Goal: Task Accomplishment & Management: Manage account settings

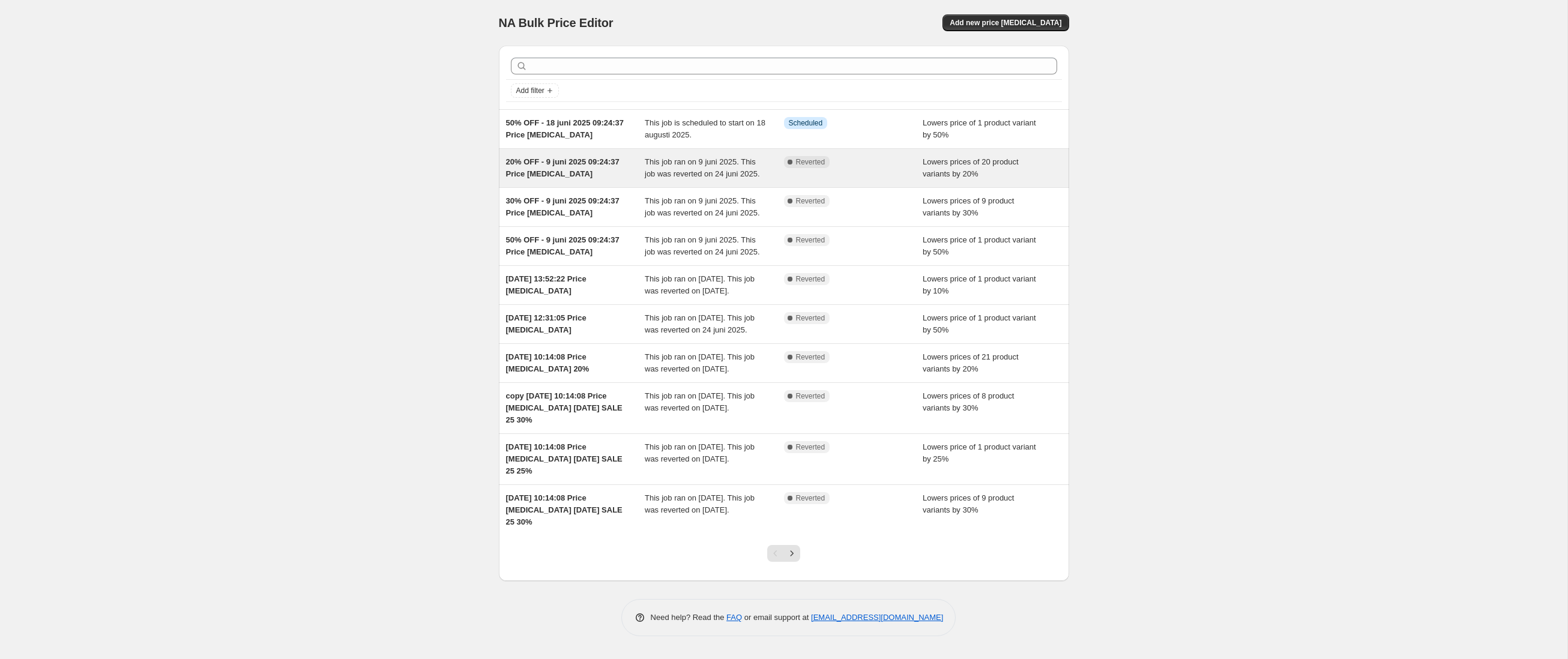
click at [740, 173] on span "This job ran on 9 juni 2025. This job was reverted on 24 juni 2025." at bounding box center [702, 168] width 115 height 21
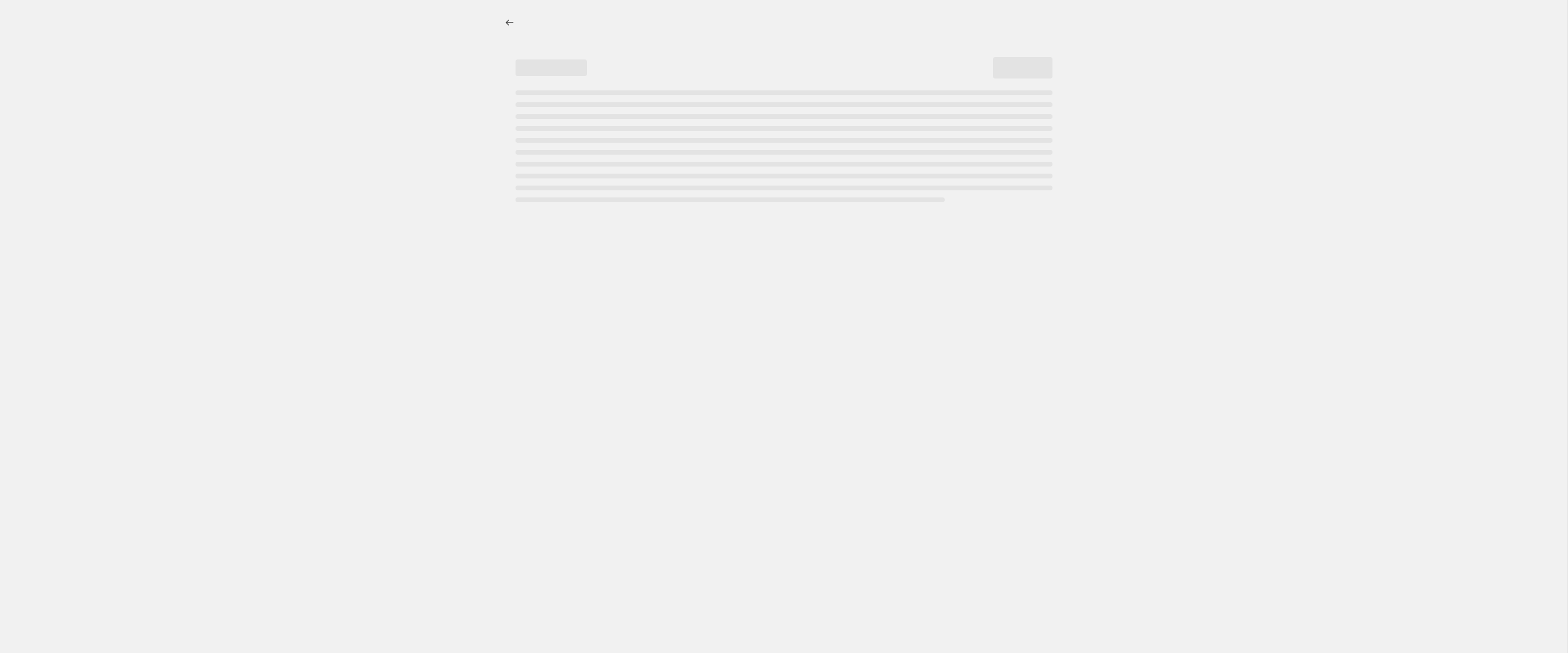
select select "percentage"
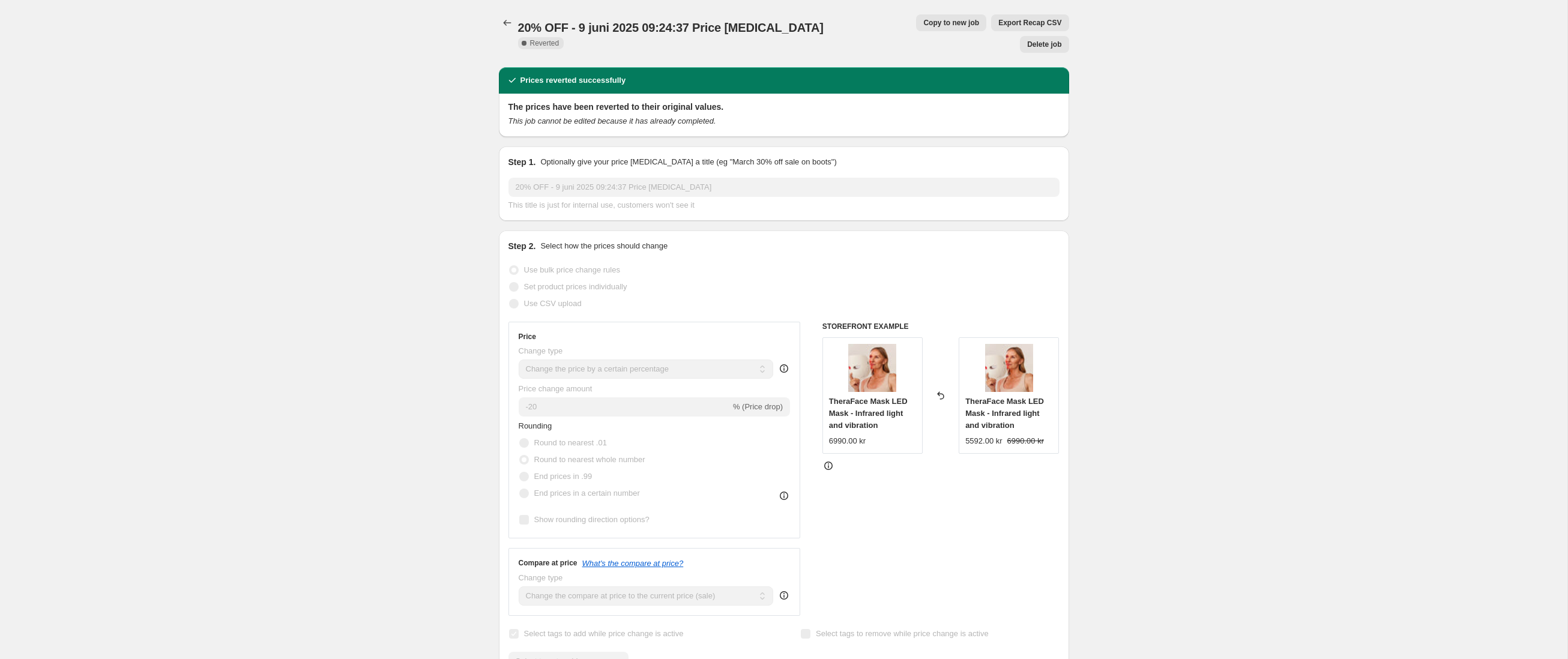
click at [924, 25] on span "Copy to new job" at bounding box center [951, 23] width 56 height 10
select select "percentage"
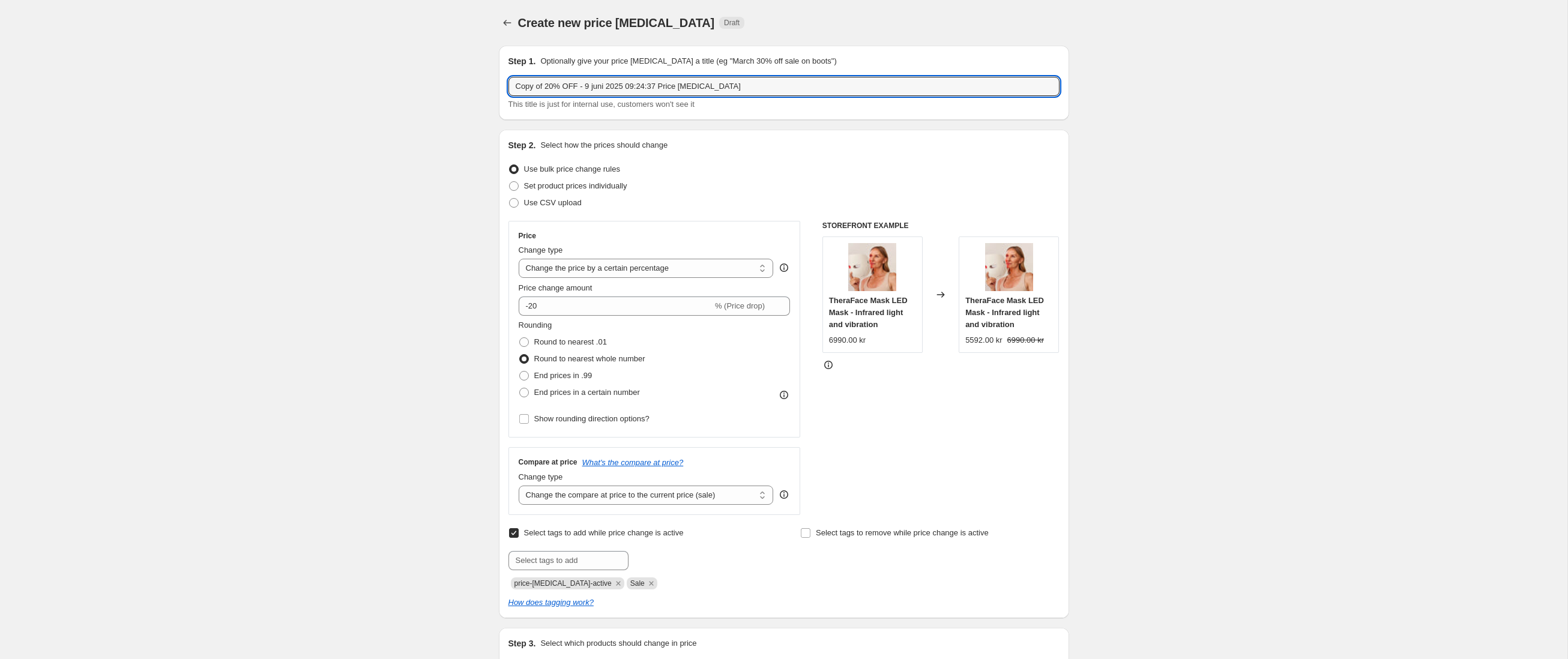
drag, startPoint x: 549, startPoint y: 87, endPoint x: 485, endPoint y: 86, distance: 64.0
click at [560, 89] on input "20% OFF - 9 juni 2025 09:24:37 Price [MEDICAL_DATA]" at bounding box center [784, 86] width 551 height 19
click at [572, 90] on input "20% OFF - 18 juni 2025 09:24:37 Price [MEDICAL_DATA]" at bounding box center [784, 86] width 551 height 19
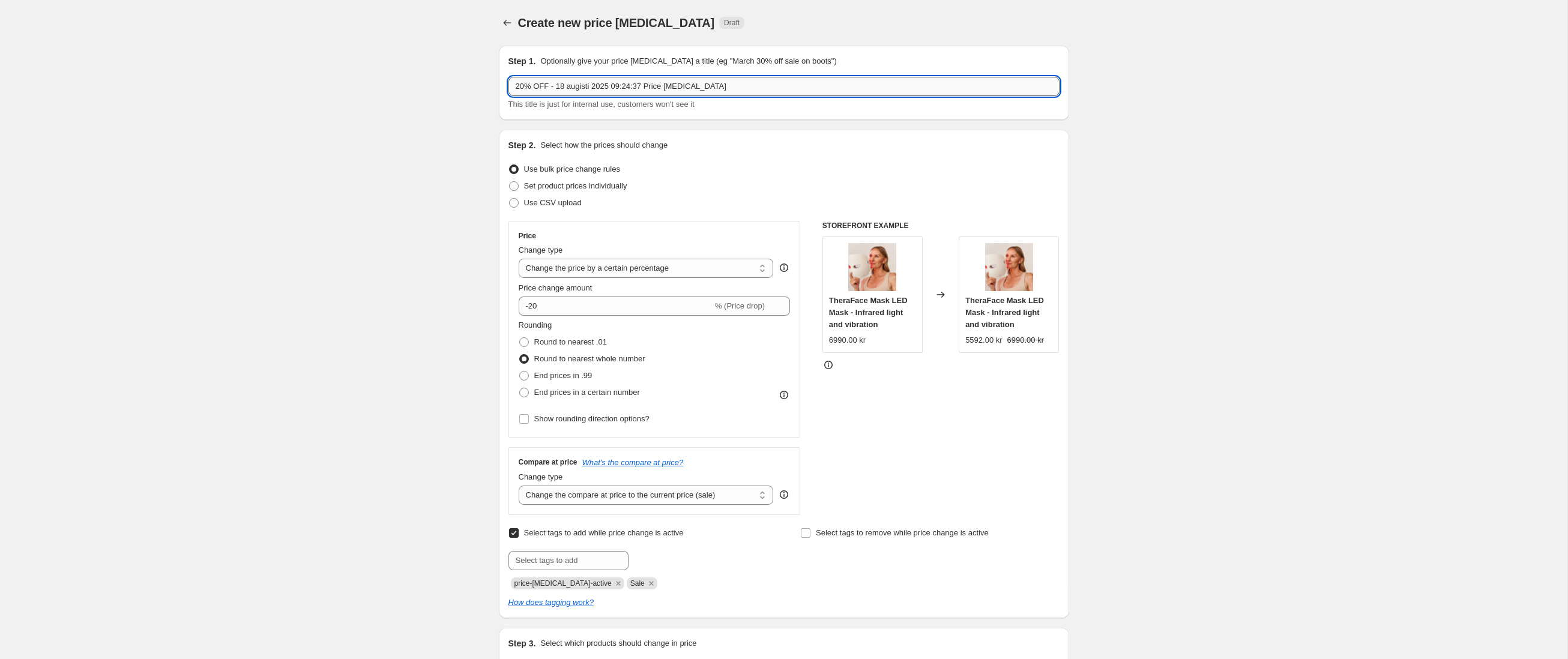
click at [689, 83] on input "20% OFF - 18 augisti 2025 09:24:37 Price [MEDICAL_DATA]" at bounding box center [784, 86] width 551 height 19
click at [579, 86] on input "20% OFF - 18 augisti 2025 09:24:37 Price [MEDICAL_DATA]" at bounding box center [784, 86] width 551 height 19
drag, startPoint x: 710, startPoint y: 84, endPoint x: 650, endPoint y: 83, distance: 60.0
click at [650, 83] on input "20% OFF - [DATE] 09:24:37 Price [MEDICAL_DATA]" at bounding box center [784, 86] width 551 height 19
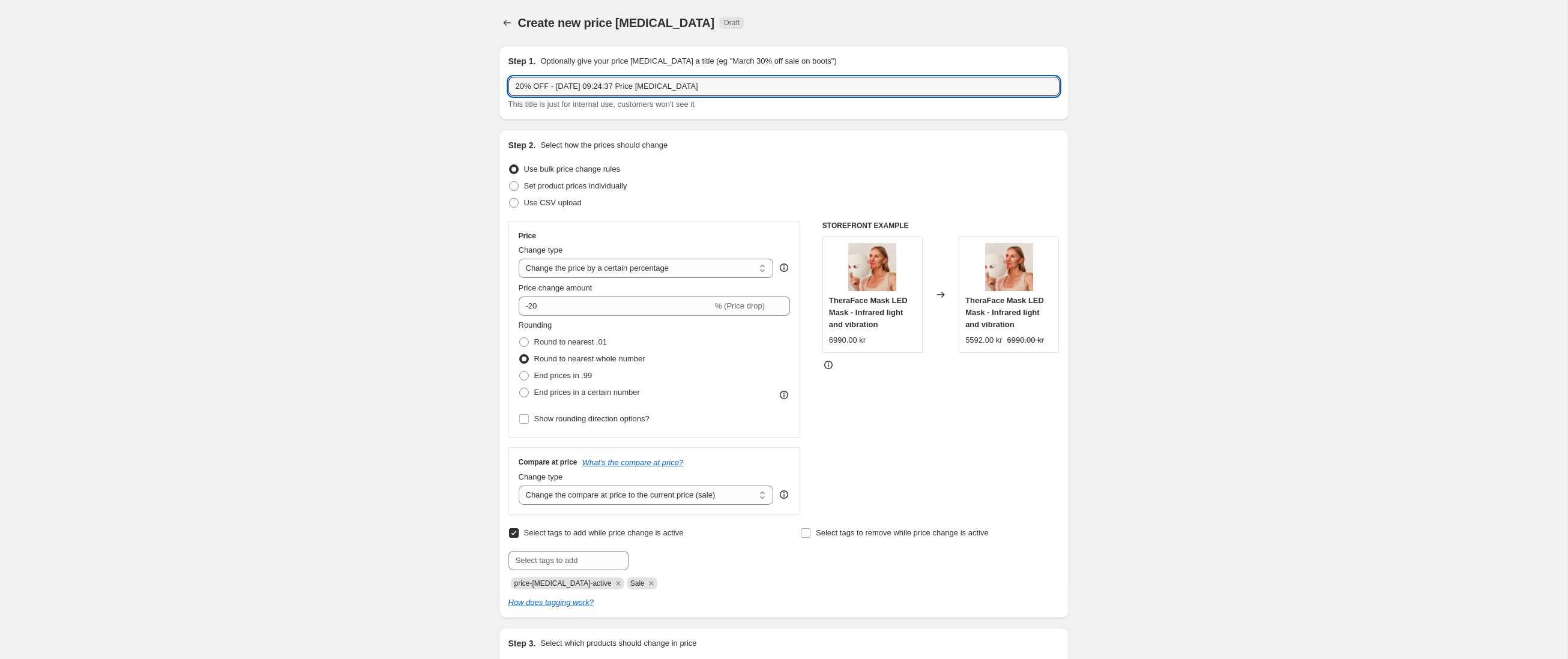
type input "20% OFF - [DATE] 09:24:37 Price [MEDICAL_DATA]"
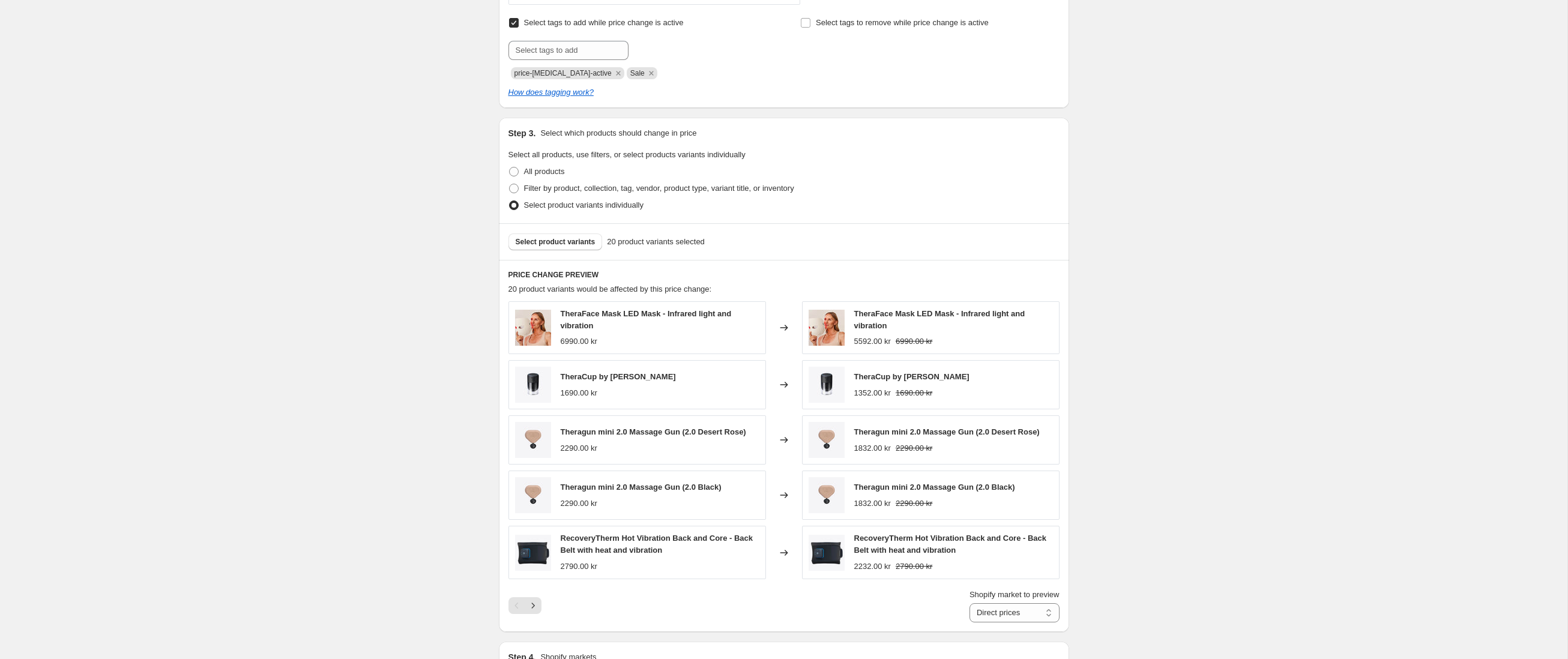
scroll to position [519, 0]
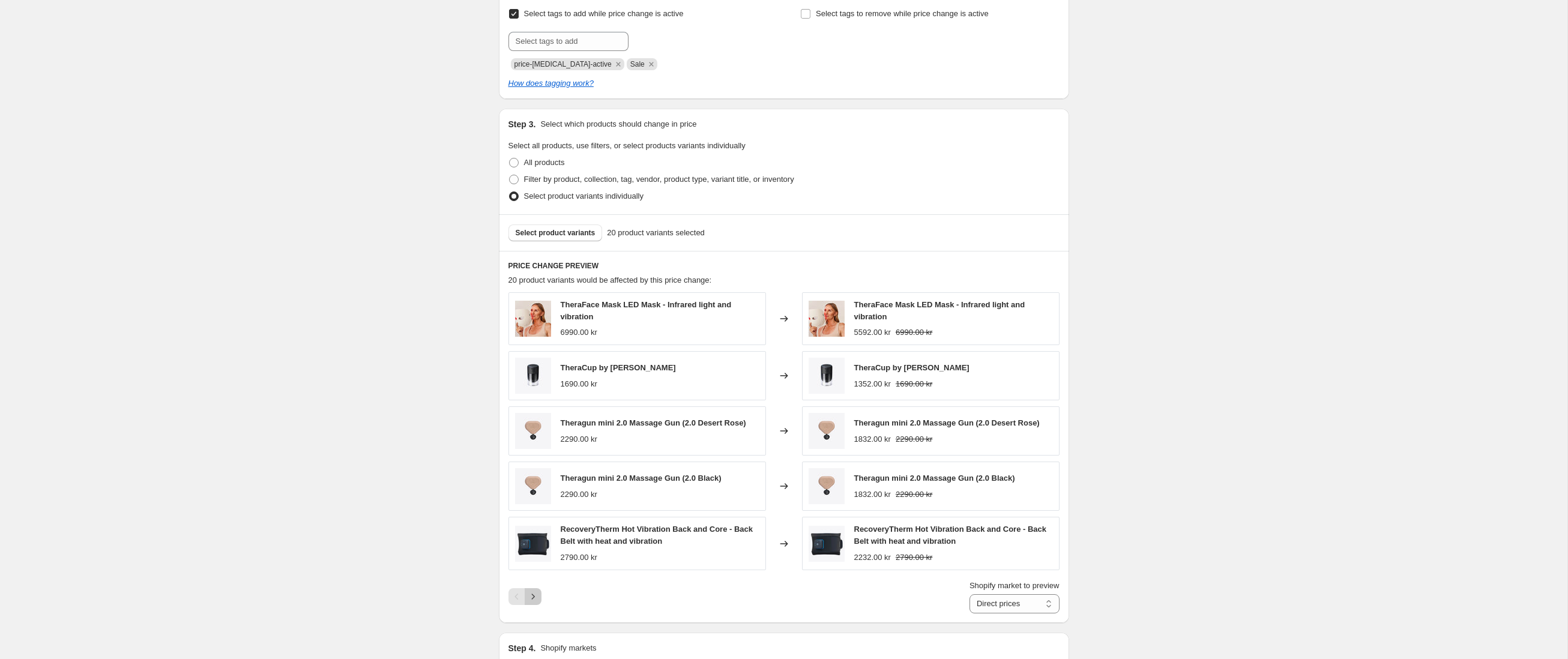
click at [540, 595] on button "Next" at bounding box center [533, 597] width 17 height 17
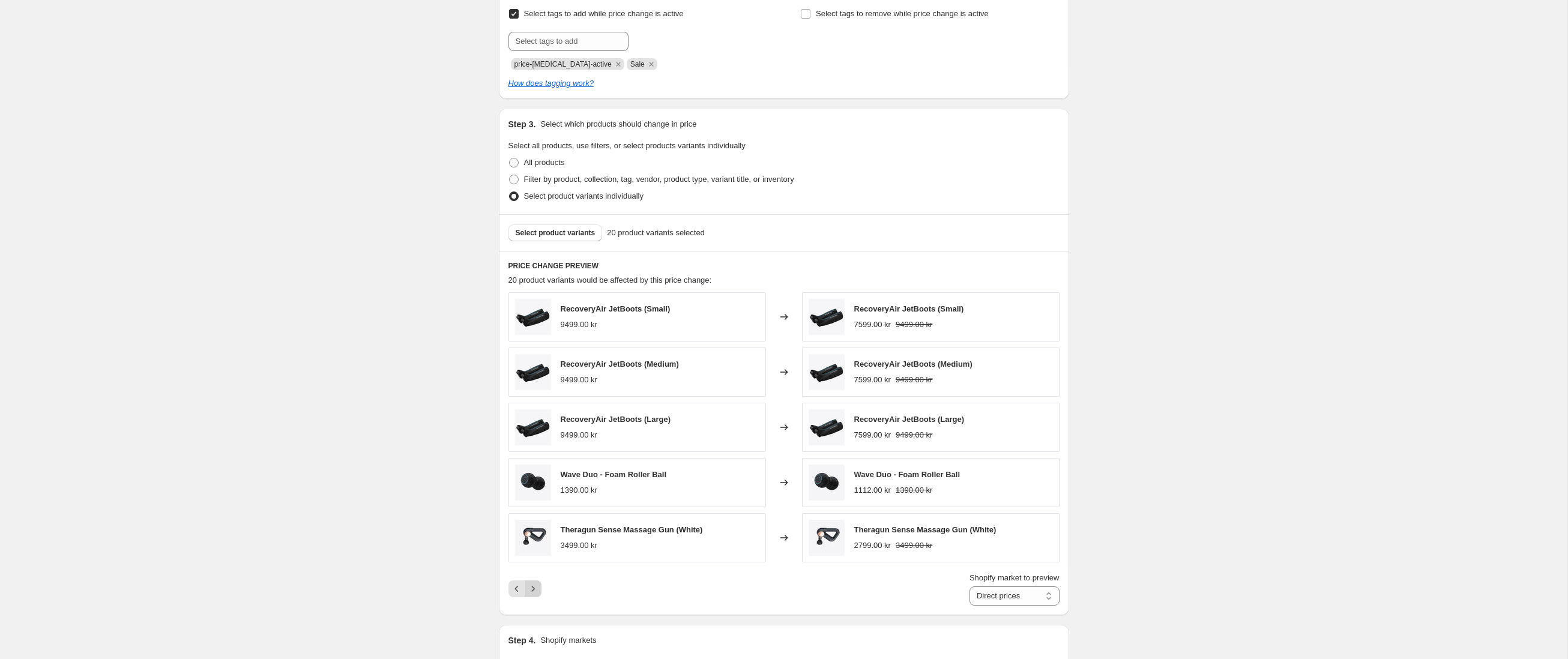
click at [537, 593] on icon "Next" at bounding box center [533, 590] width 12 height 12
click at [518, 590] on icon "Previous" at bounding box center [517, 590] width 12 height 12
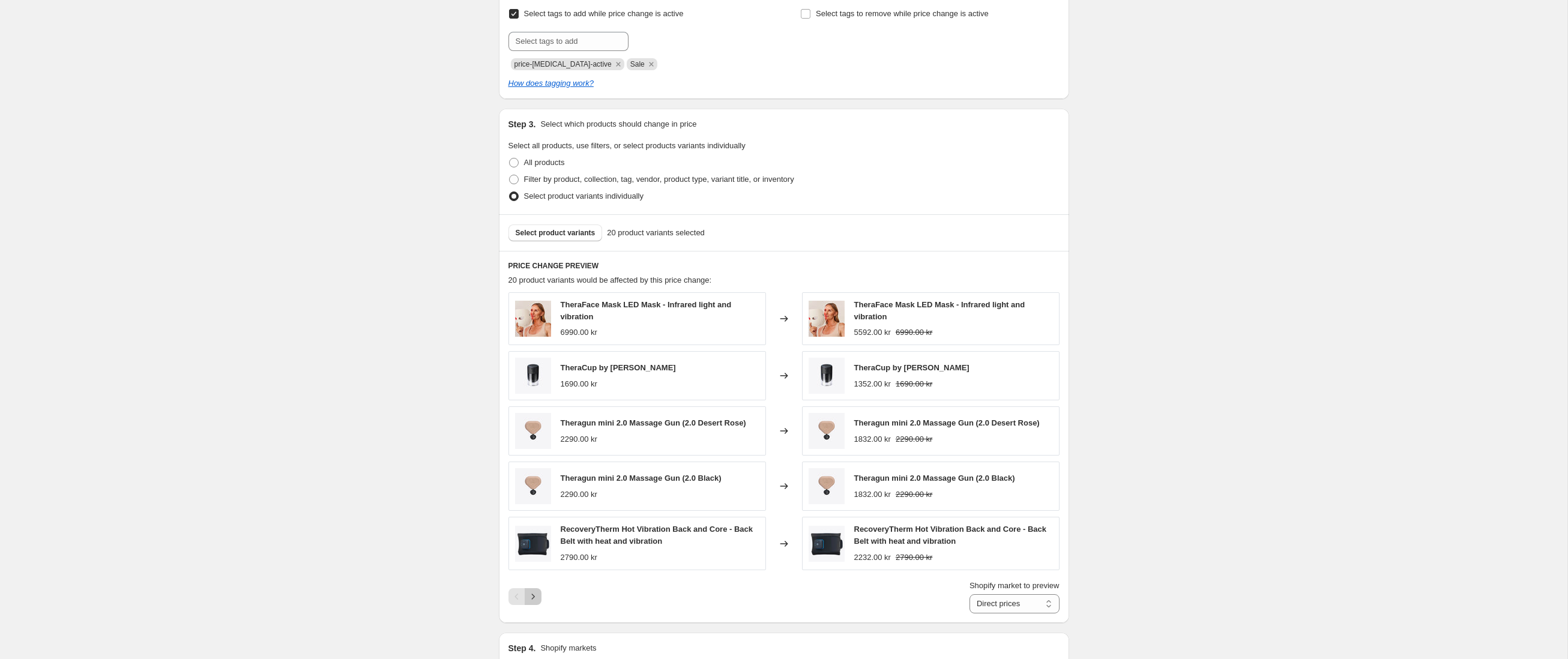
click at [536, 593] on icon "Next" at bounding box center [533, 597] width 12 height 12
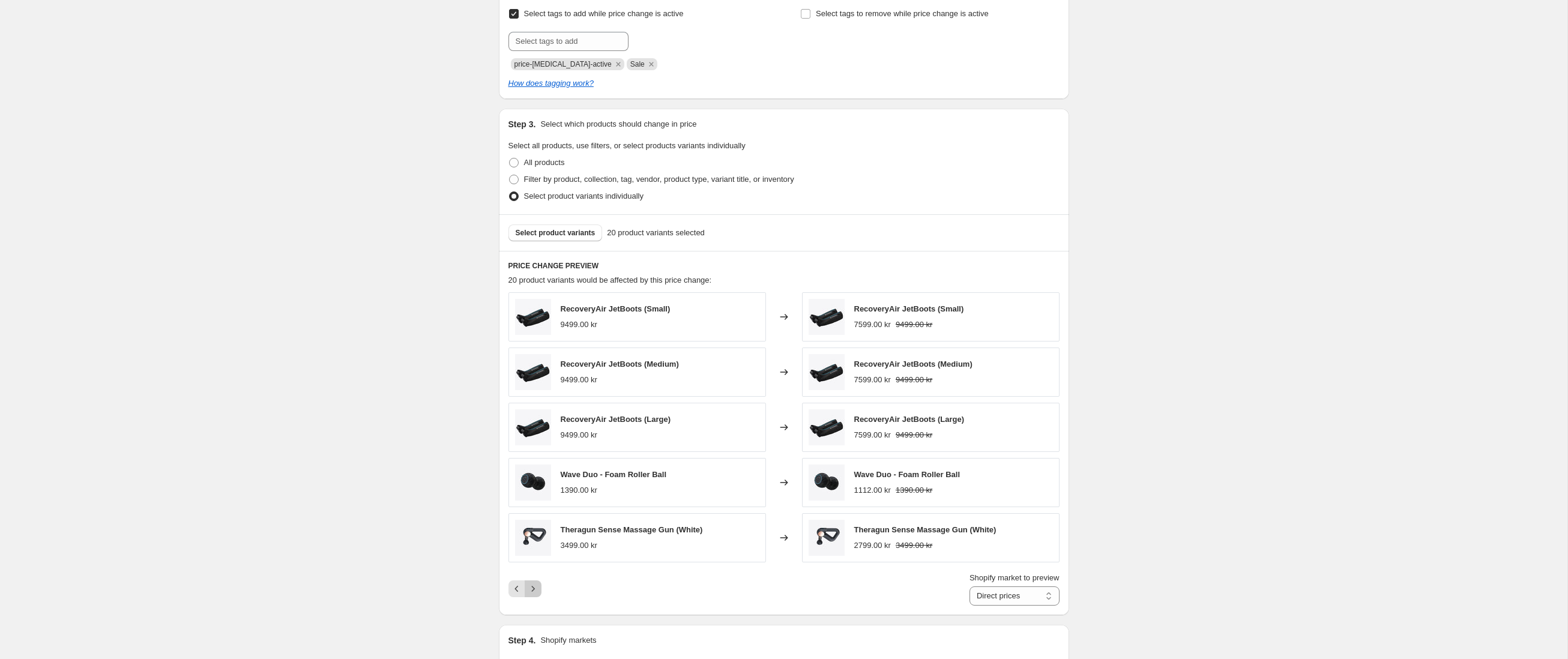
click at [535, 594] on icon "Next" at bounding box center [533, 590] width 12 height 12
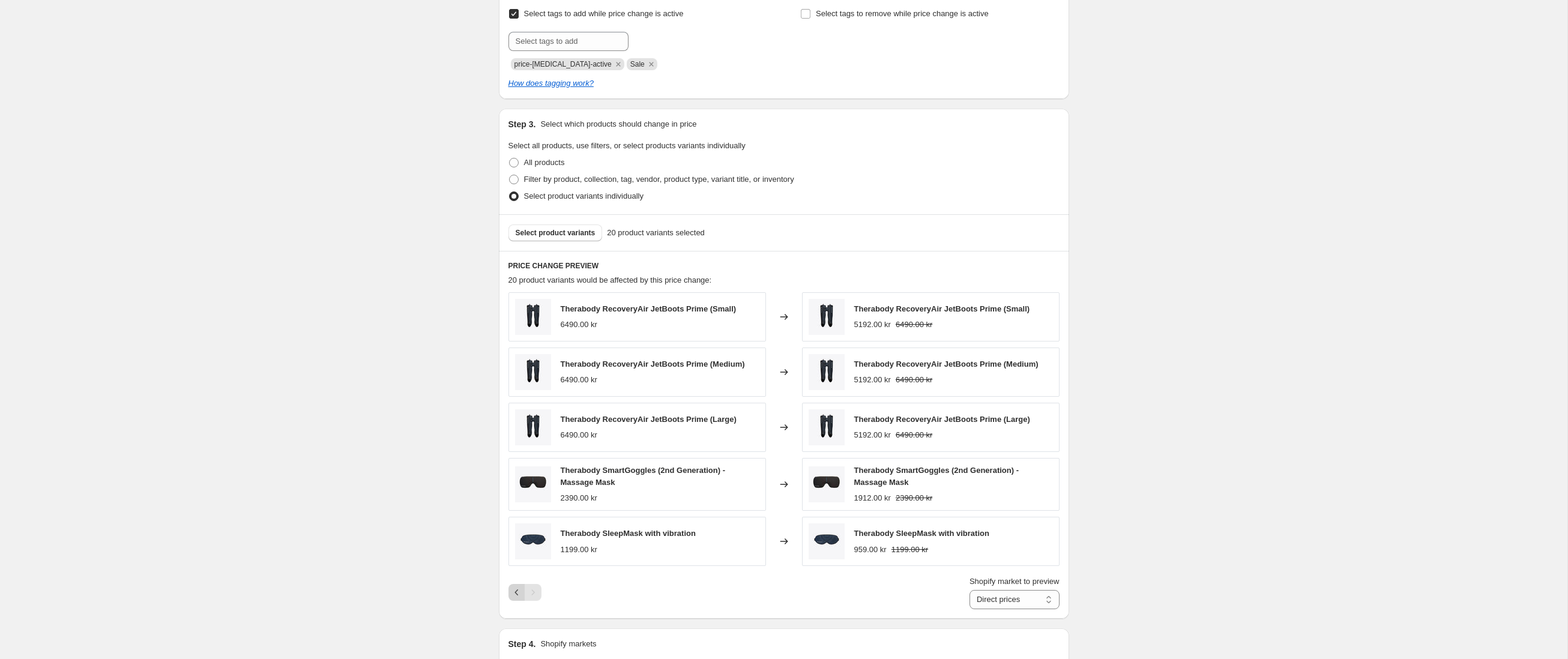
click at [512, 593] on icon "Previous" at bounding box center [517, 593] width 12 height 12
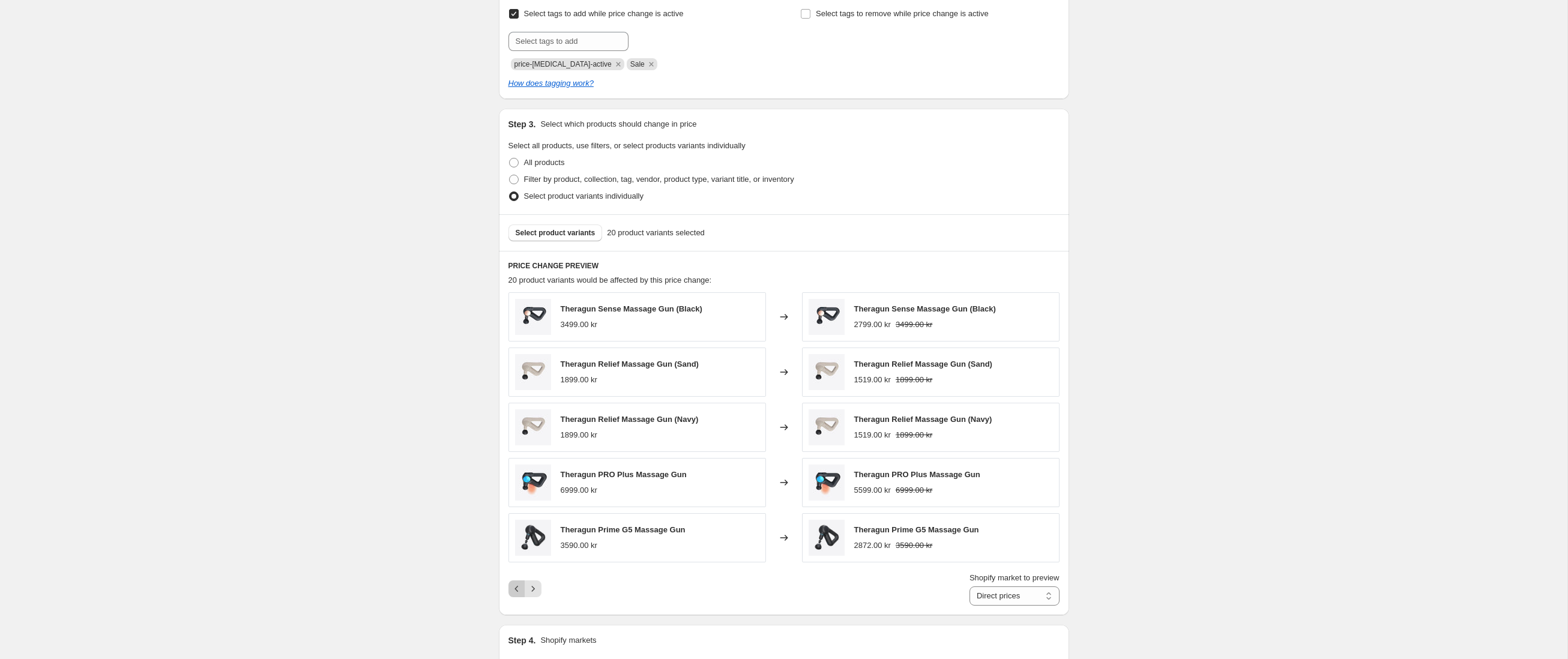
click at [516, 592] on icon "Previous" at bounding box center [517, 590] width 12 height 12
click at [534, 592] on icon "Next" at bounding box center [533, 590] width 12 height 12
click at [518, 592] on icon "Previous" at bounding box center [517, 590] width 12 height 12
click at [519, 592] on icon "Previous" at bounding box center [517, 590] width 12 height 12
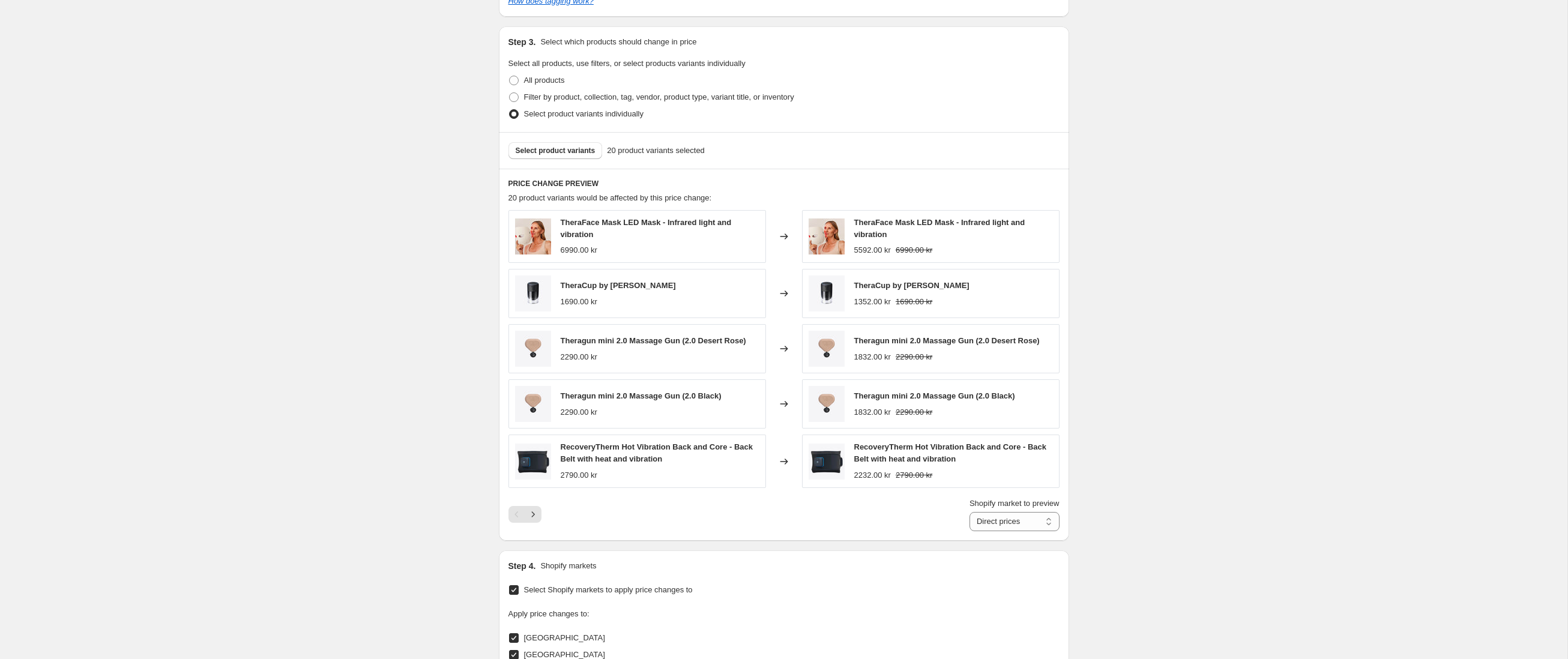
scroll to position [603, 0]
click at [535, 516] on icon "Next" at bounding box center [533, 513] width 12 height 12
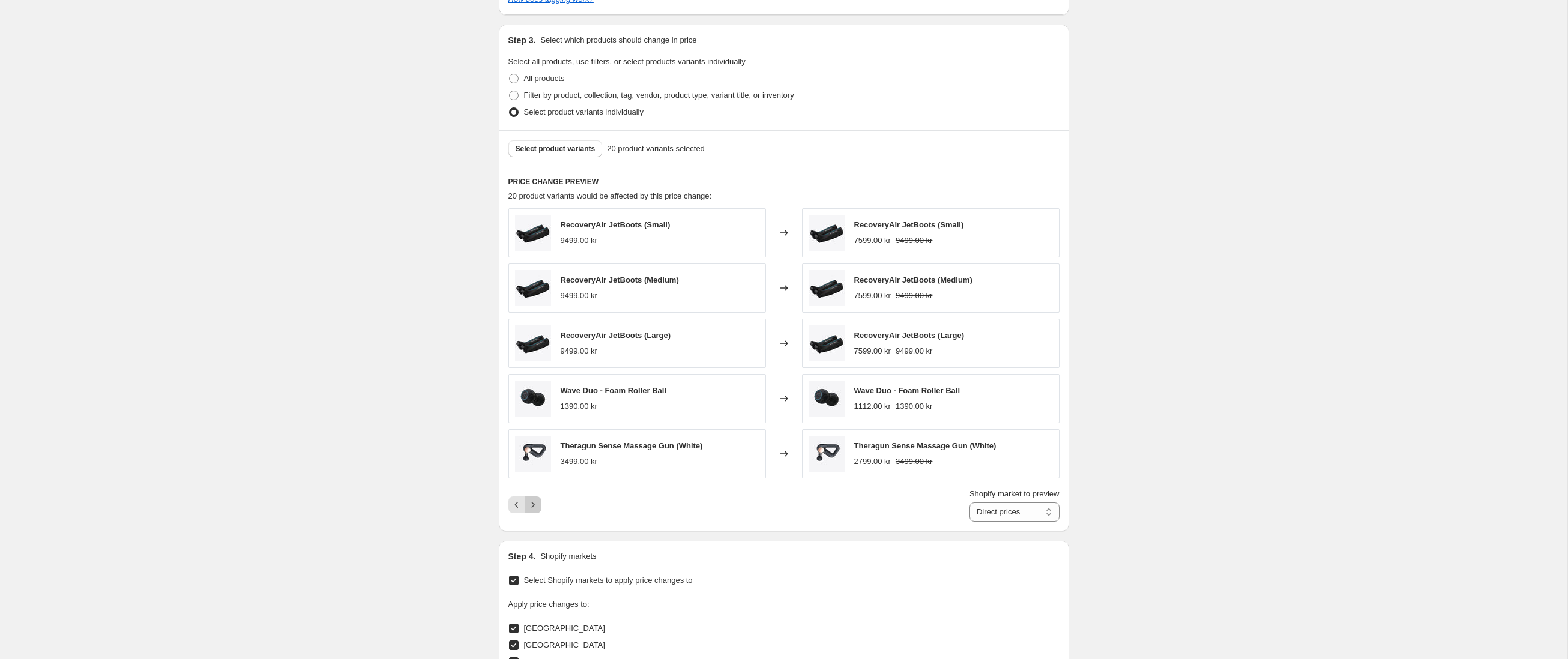
click at [534, 502] on icon "Next" at bounding box center [533, 506] width 12 height 12
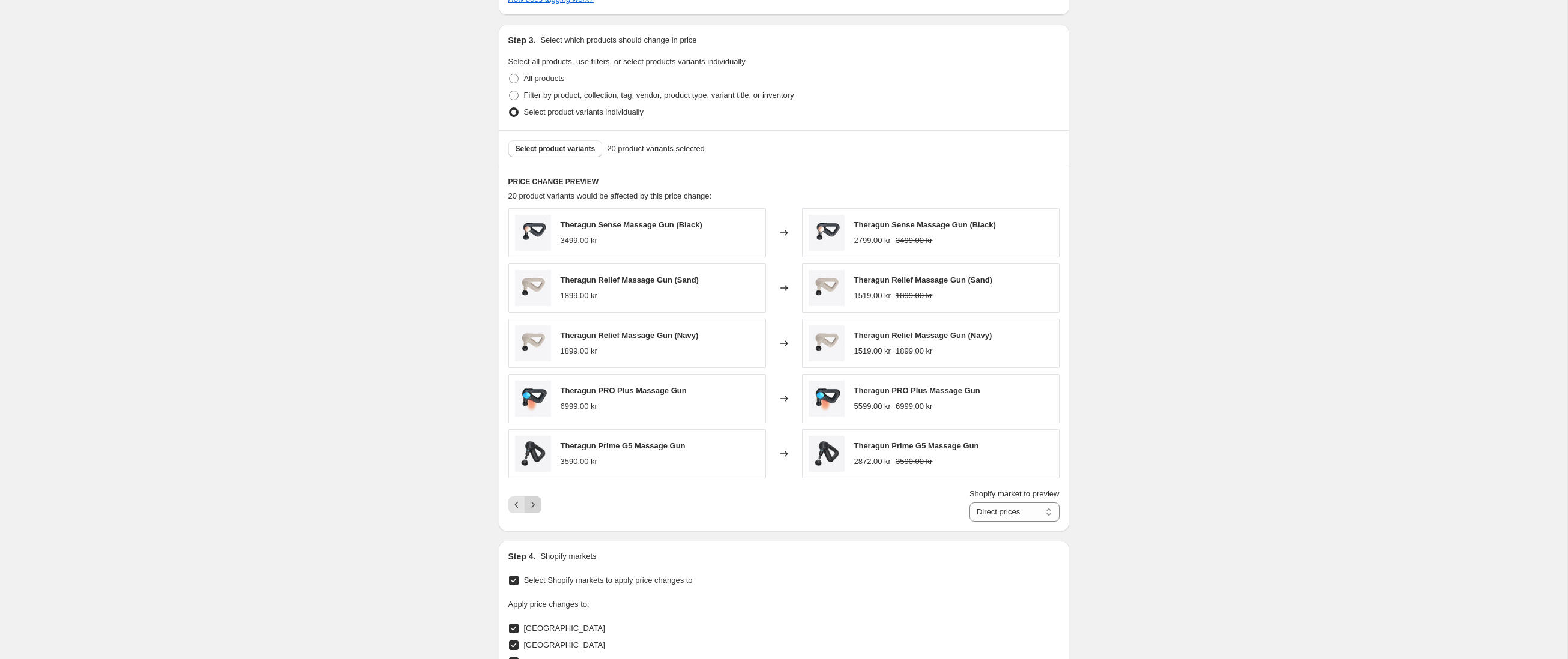
click at [534, 502] on icon "Next" at bounding box center [533, 506] width 12 height 12
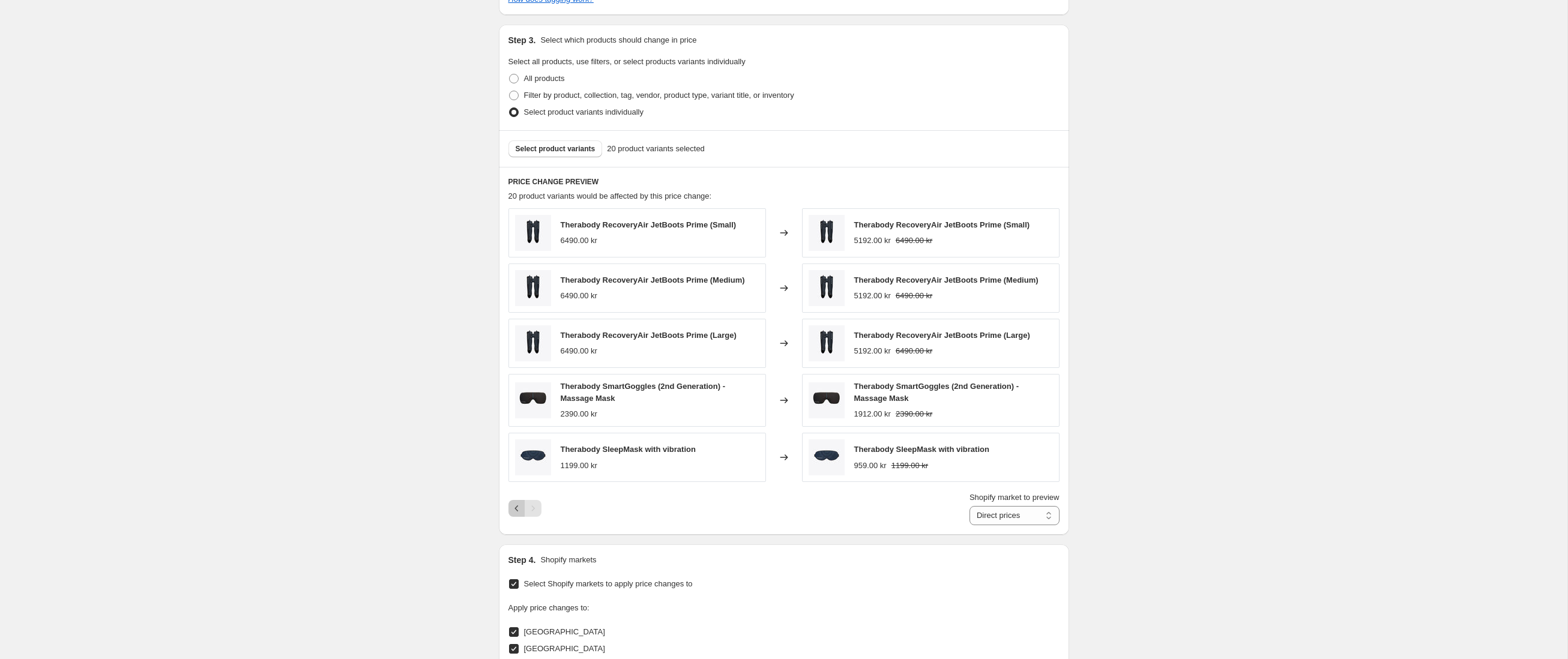
click at [515, 503] on icon "Previous" at bounding box center [517, 509] width 12 height 12
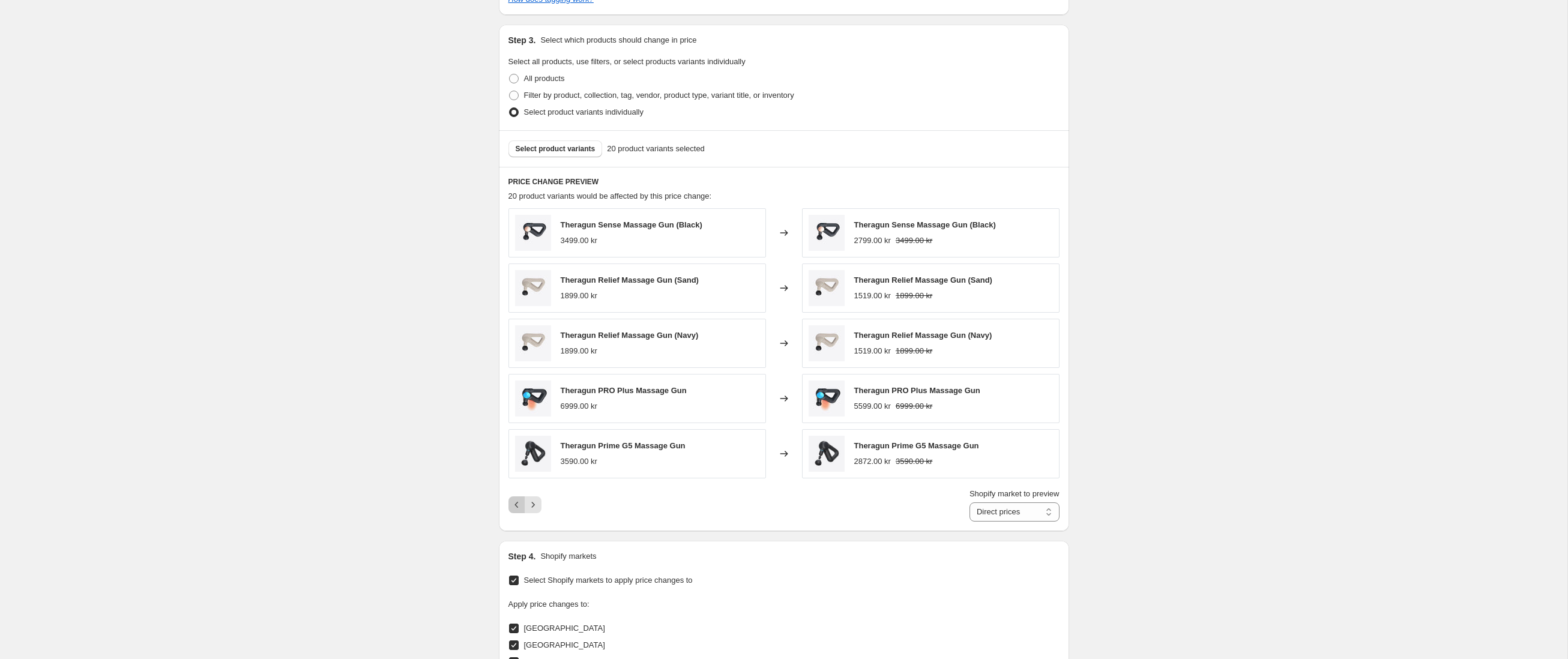
click at [516, 507] on icon "Previous" at bounding box center [517, 506] width 12 height 12
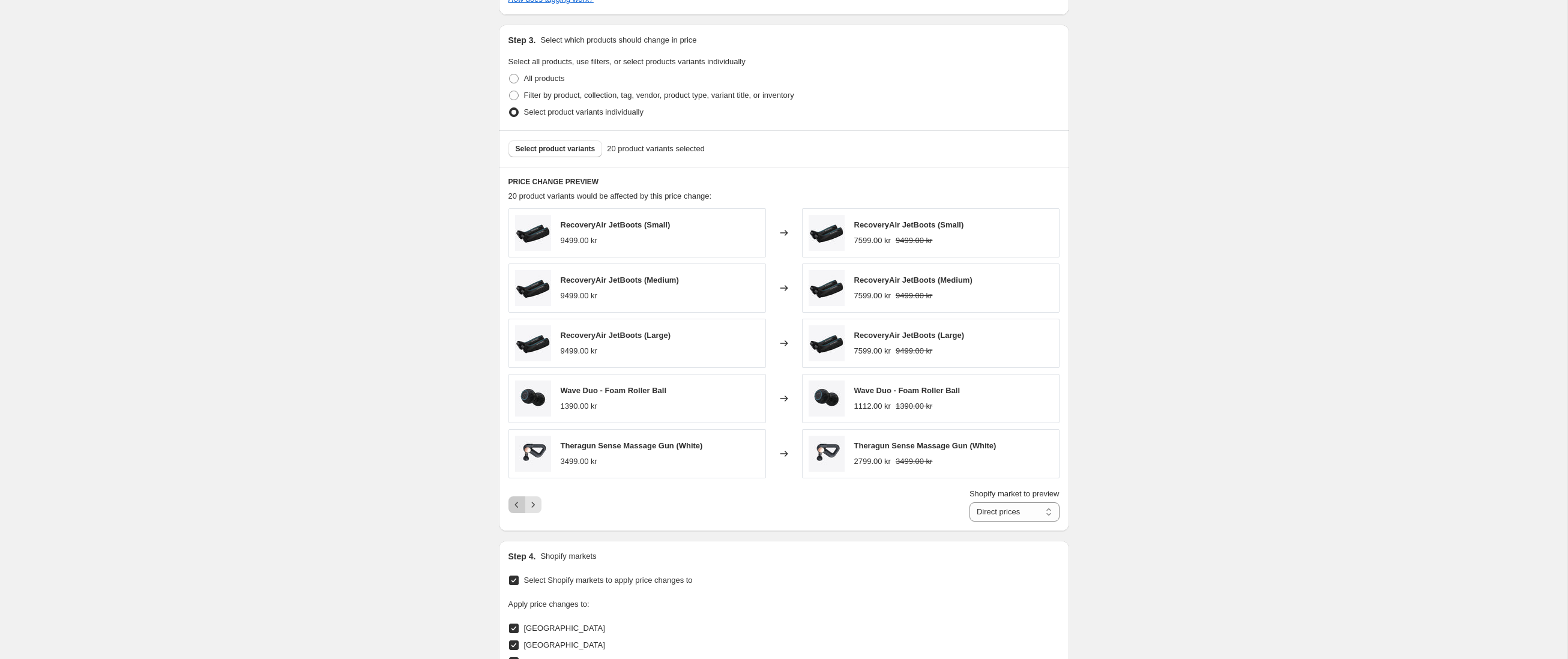
click at [519, 506] on icon "Previous" at bounding box center [517, 506] width 12 height 12
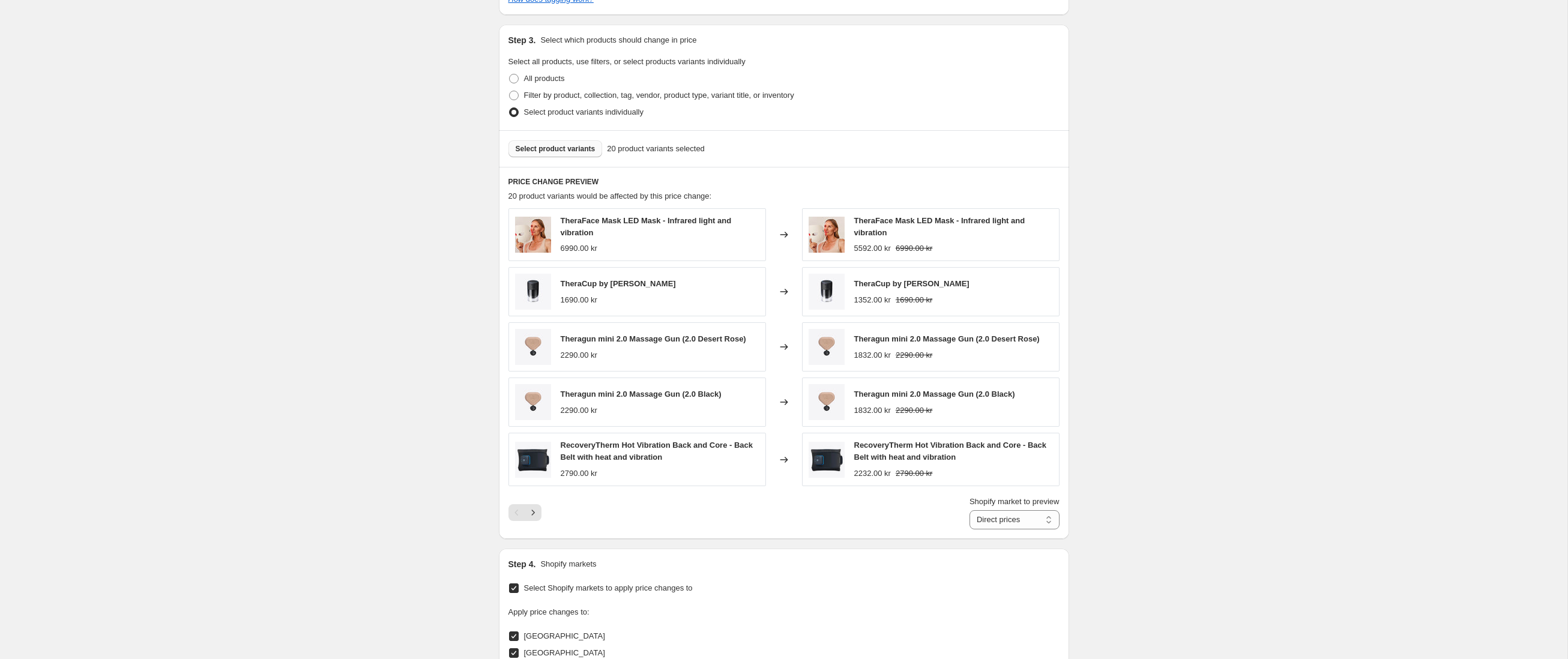
click at [547, 150] on span "Select product variants" at bounding box center [556, 149] width 80 height 10
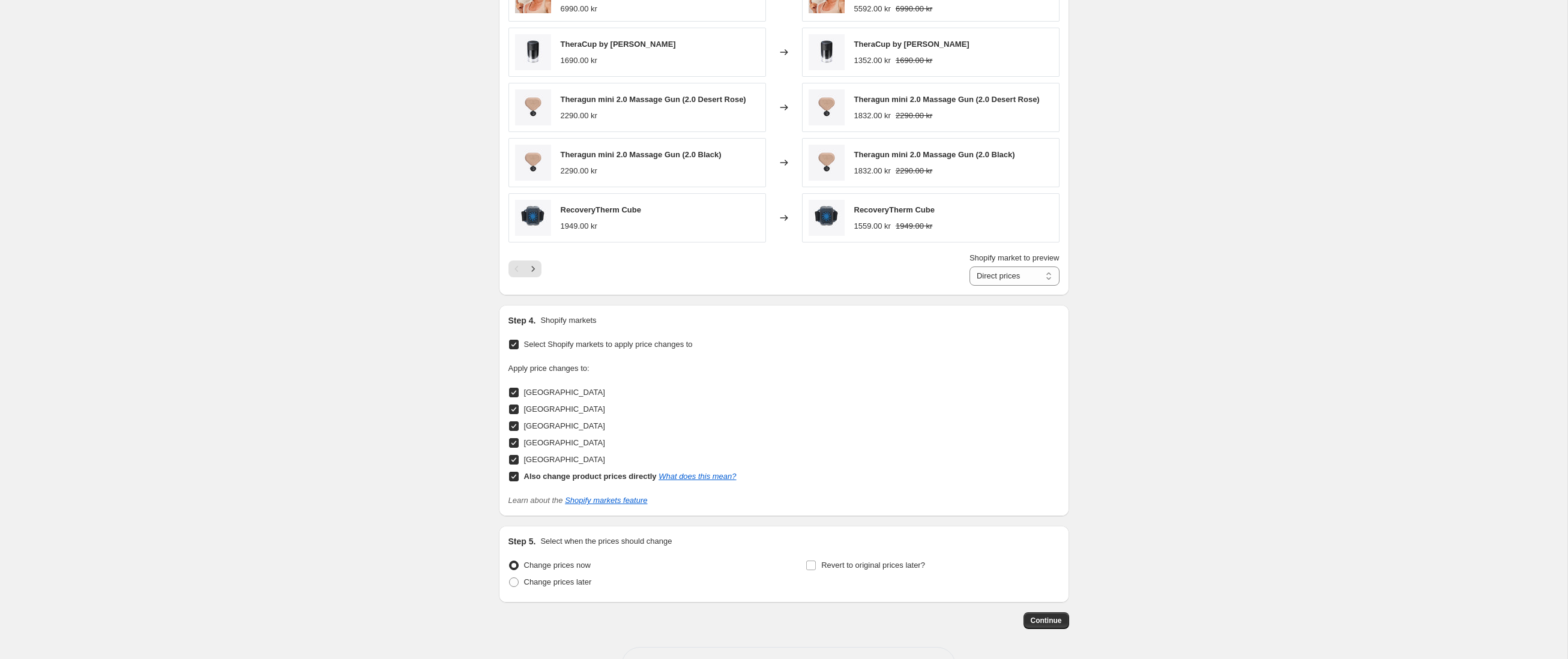
scroll to position [887, 0]
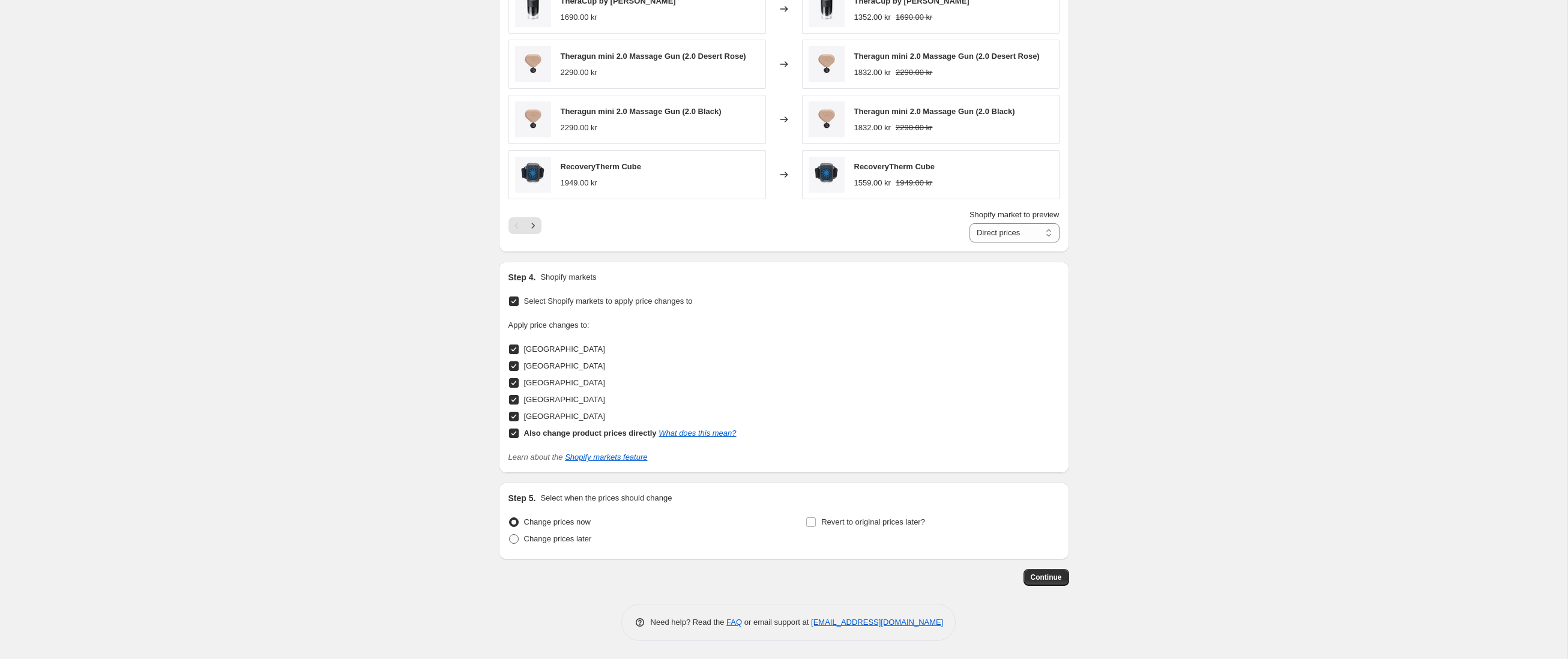
click at [547, 541] on span "Change prices later" at bounding box center [558, 539] width 68 height 9
click at [510, 535] on input "Change prices later" at bounding box center [509, 535] width 1 height 1
radio input "true"
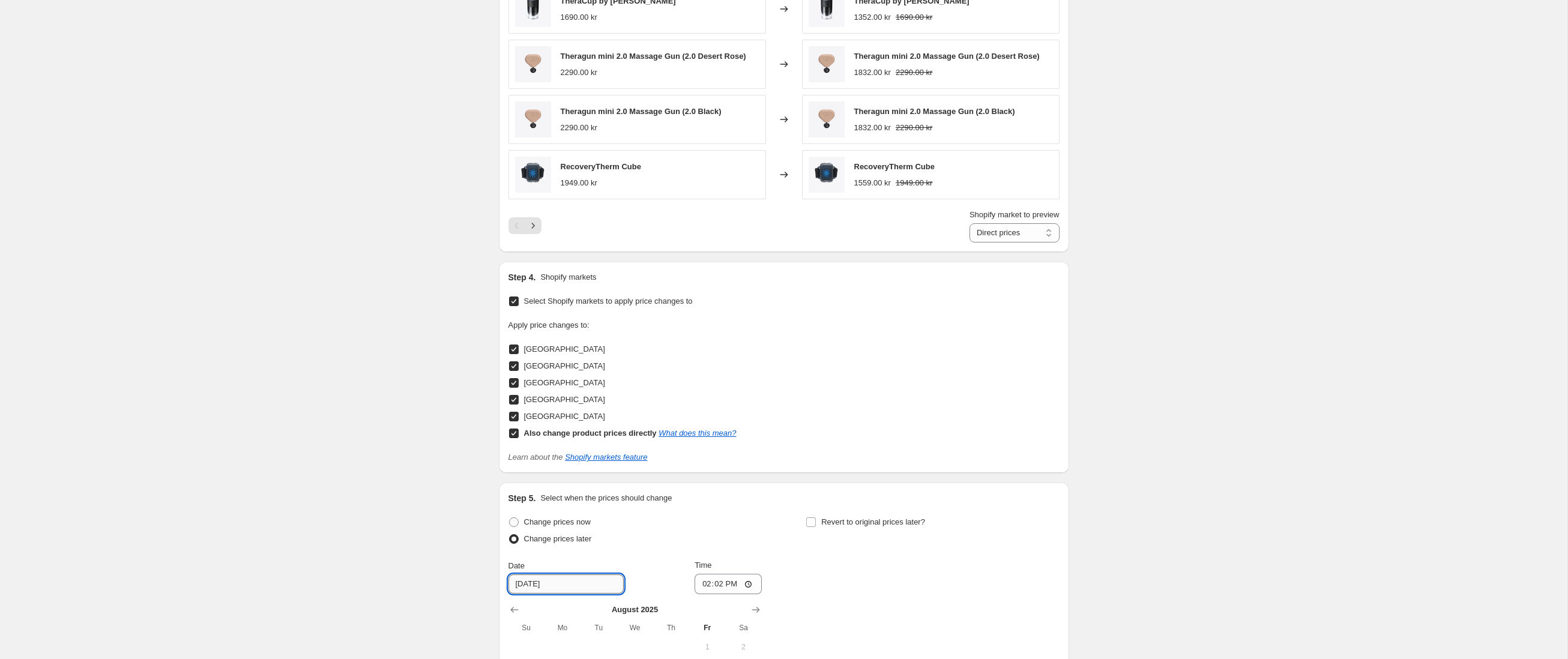
click at [586, 583] on input "[DATE]" at bounding box center [566, 584] width 115 height 19
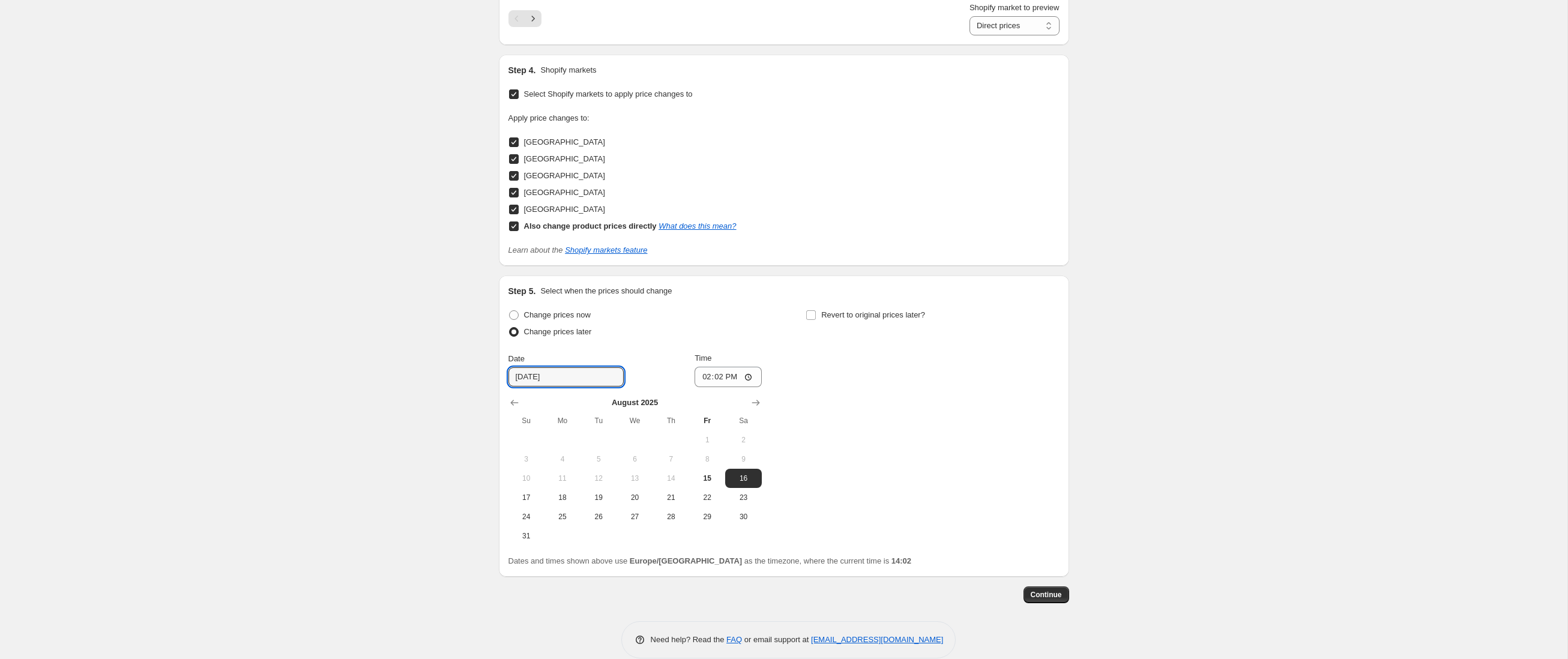
scroll to position [1111, 0]
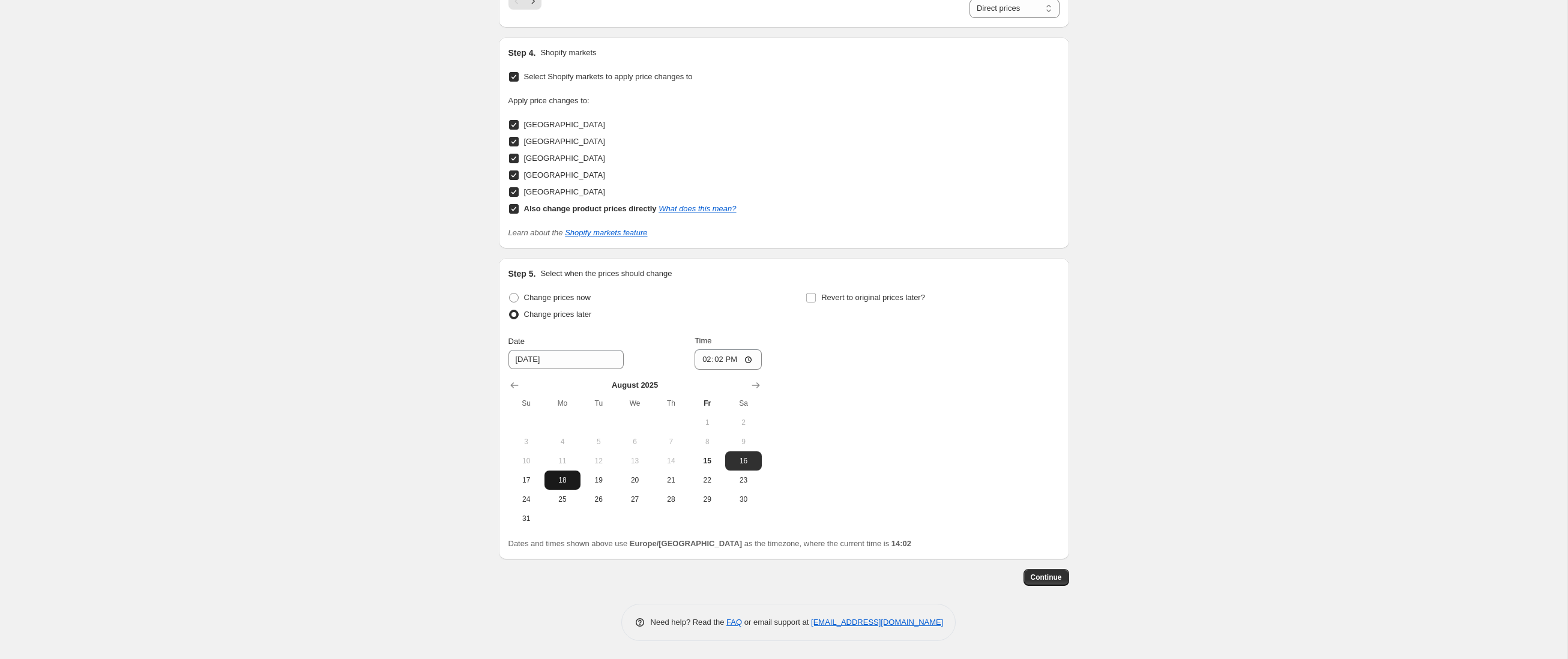
click at [554, 482] on span "18" at bounding box center [563, 480] width 27 height 10
type input "[DATE]"
click at [722, 356] on input "14:02" at bounding box center [728, 360] width 67 height 21
click at [721, 358] on input "14:02" at bounding box center [728, 360] width 67 height 21
type input "00:01"
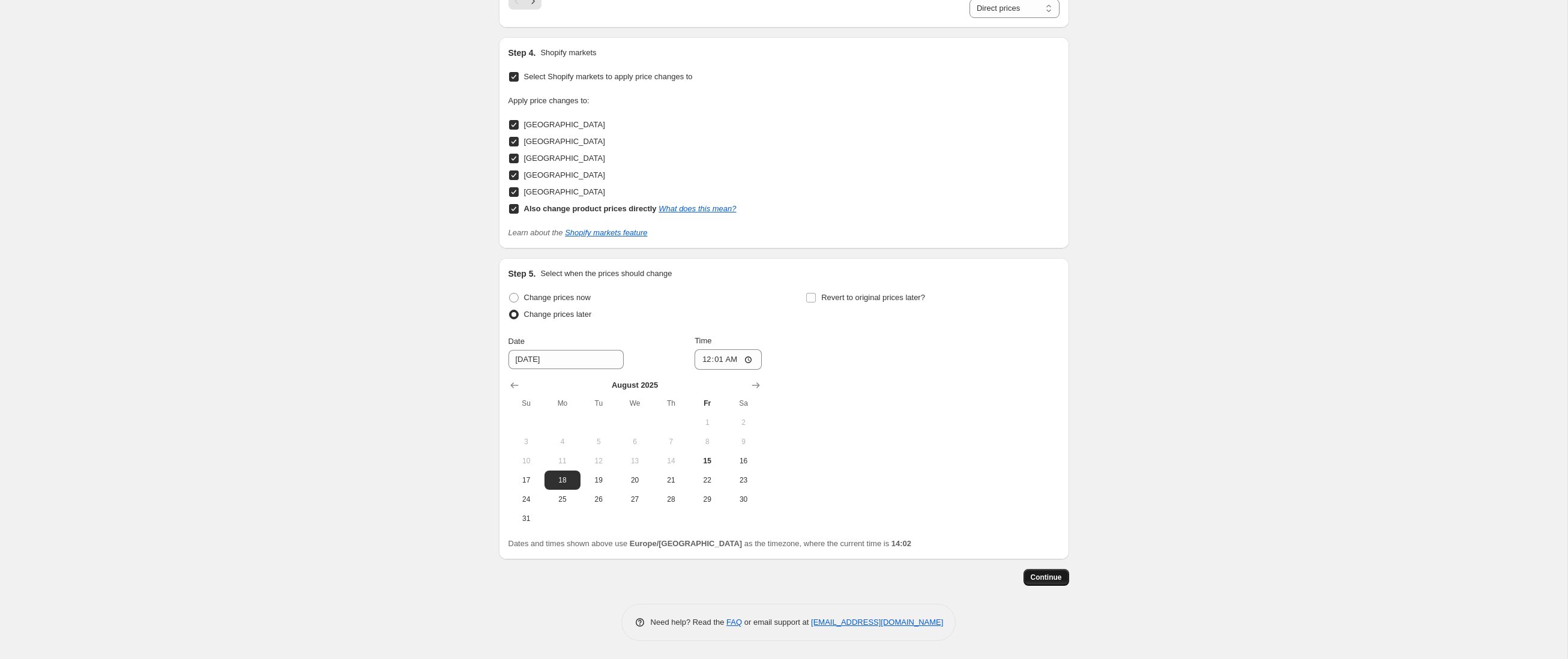
click at [1051, 573] on span "Continue" at bounding box center [1046, 577] width 31 height 10
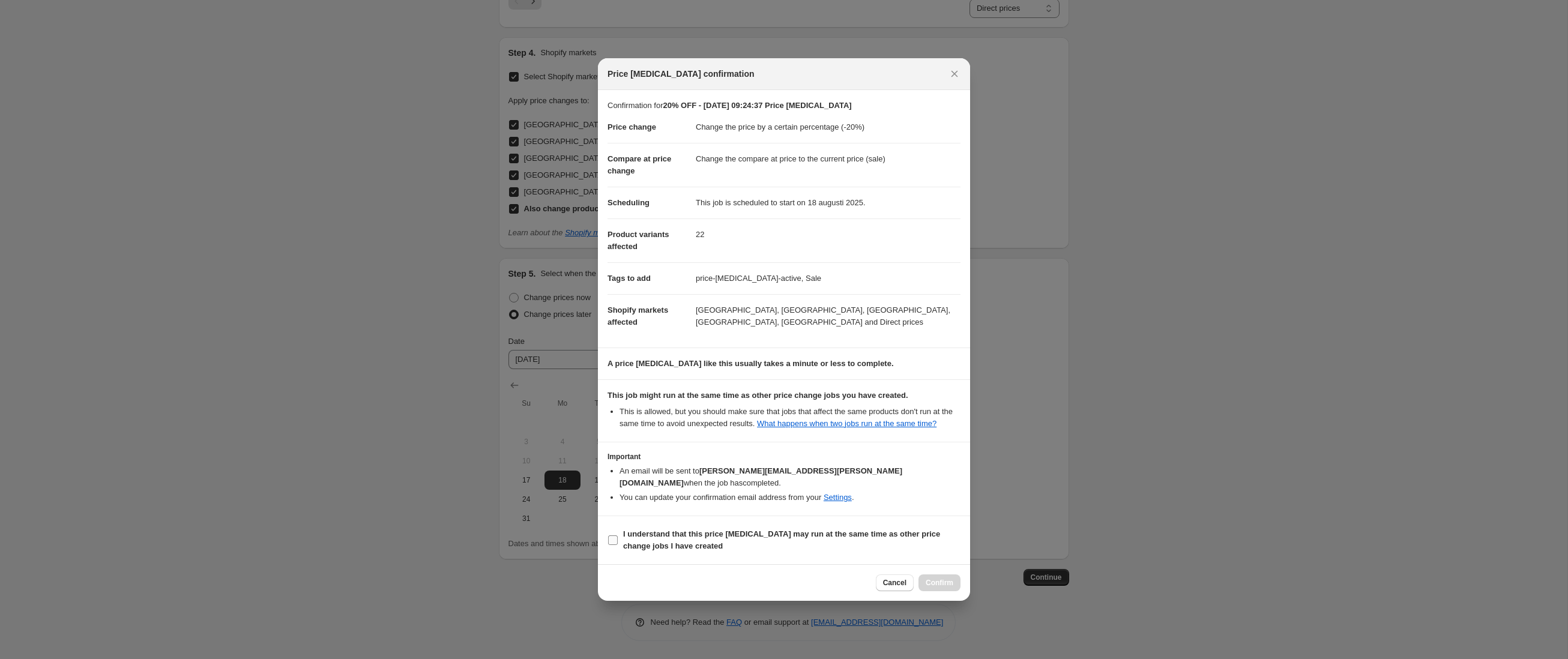
click at [835, 531] on b "I understand that this price [MEDICAL_DATA] may run at the same time as other p…" at bounding box center [781, 541] width 317 height 21
click at [618, 535] on input "I understand that this price [MEDICAL_DATA] may run at the same time as other p…" at bounding box center [613, 540] width 10 height 10
checkbox input "true"
click at [940, 576] on button "Confirm" at bounding box center [939, 583] width 42 height 17
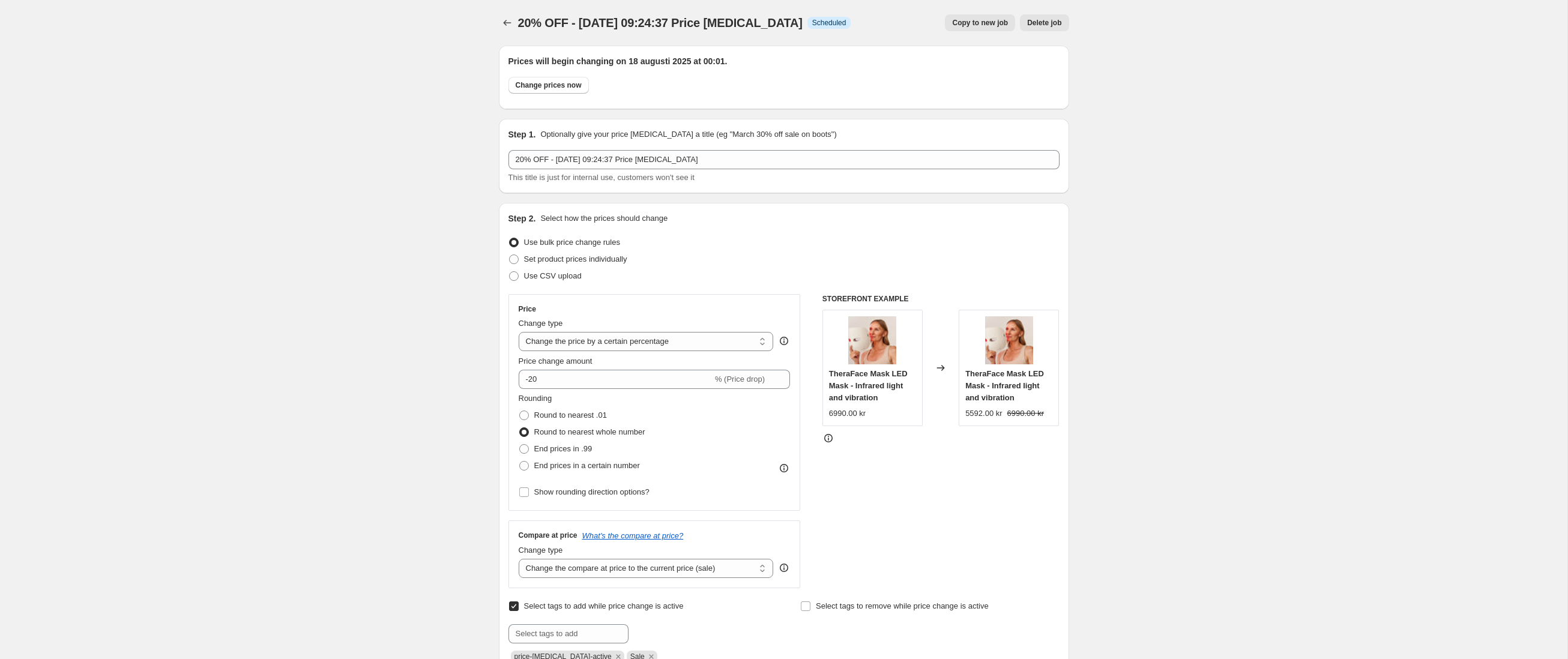
scroll to position [1184, 0]
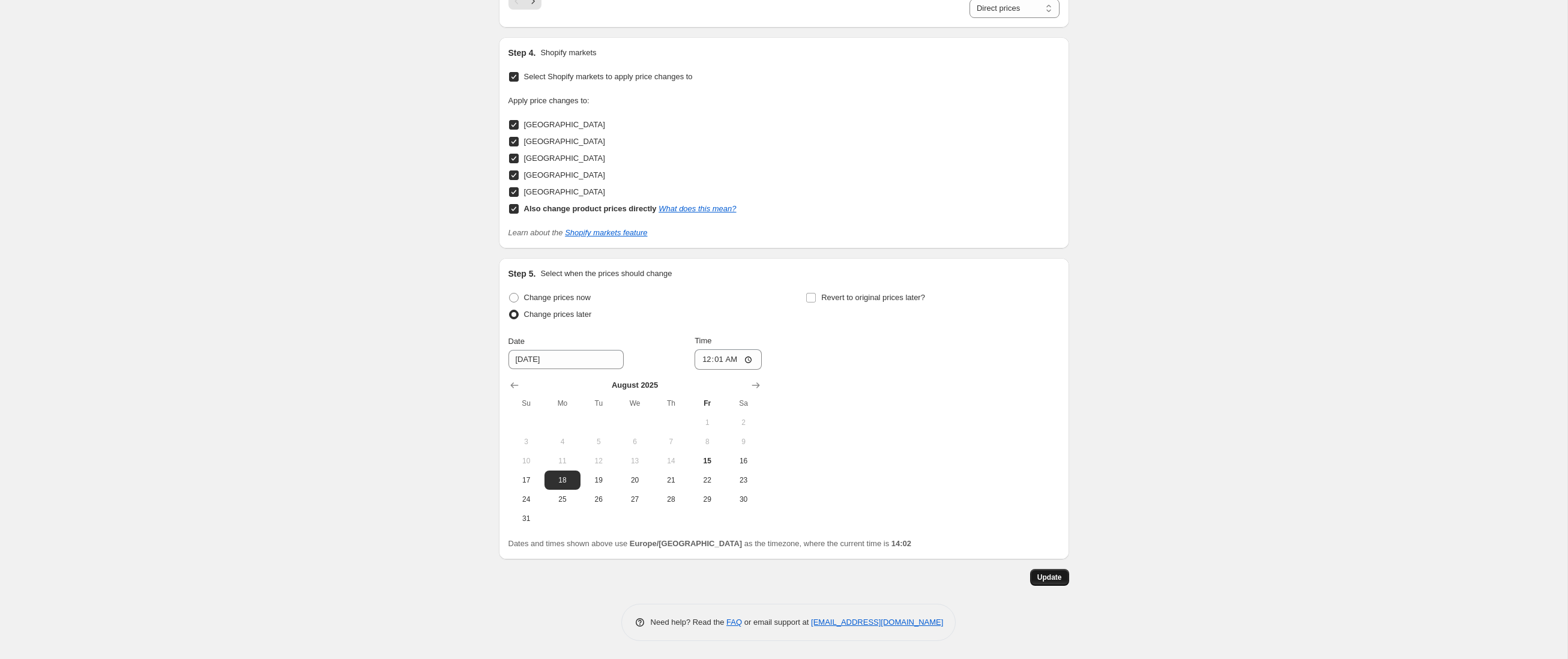
click at [1047, 570] on button "Update" at bounding box center [1049, 578] width 39 height 17
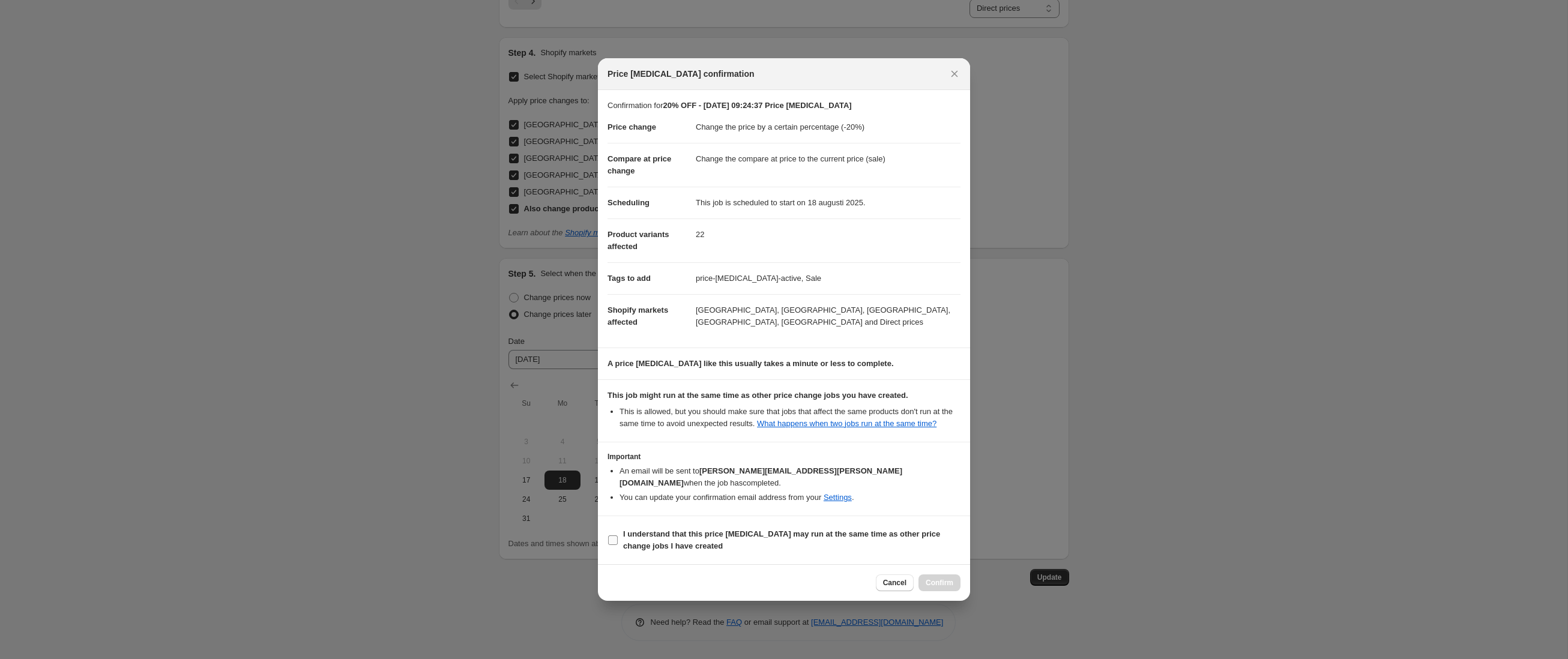
click at [840, 541] on span "I understand that this price [MEDICAL_DATA] may run at the same time as other p…" at bounding box center [792, 540] width 337 height 24
click at [618, 541] on input "I understand that this price [MEDICAL_DATA] may run at the same time as other p…" at bounding box center [613, 540] width 10 height 10
checkbox input "true"
click at [943, 579] on span "Confirm" at bounding box center [940, 583] width 27 height 10
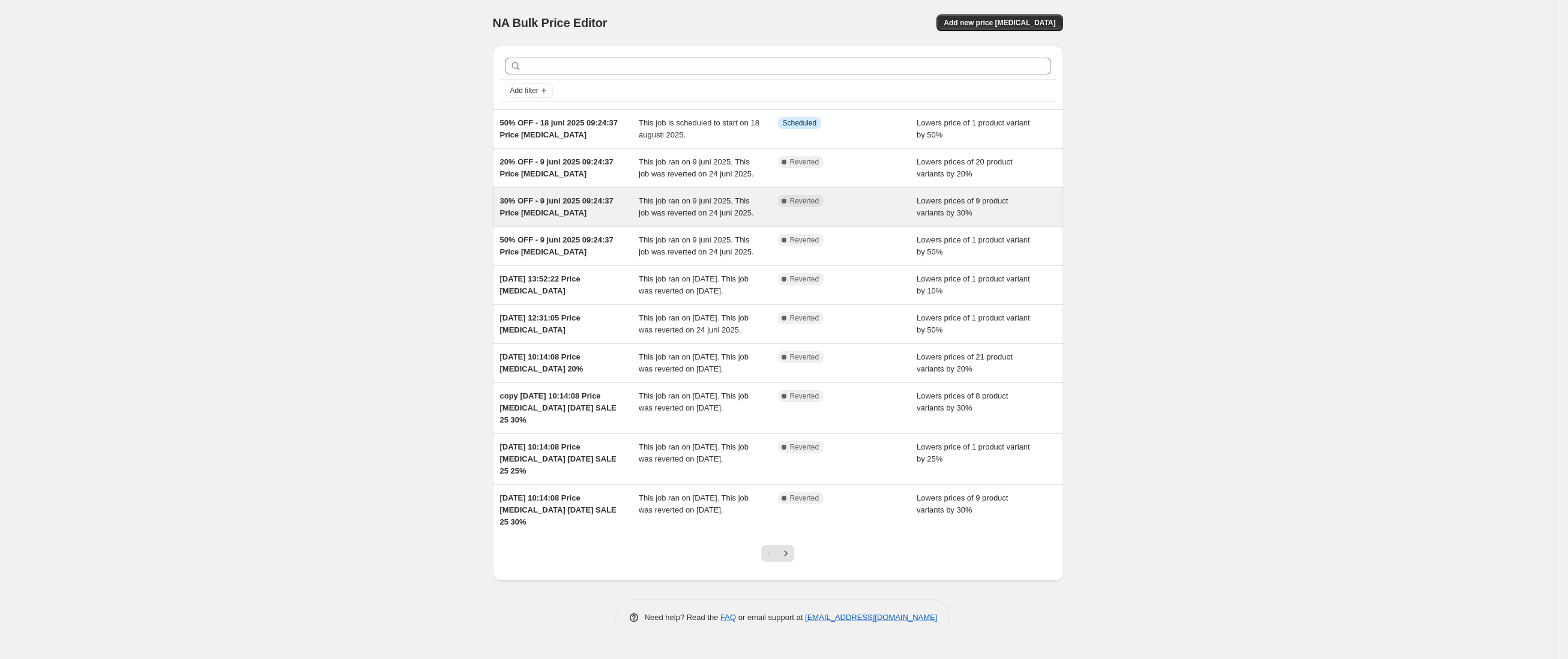
click at [691, 215] on span "This job ran on 9 juni 2025. This job was reverted on 24 juni 2025." at bounding box center [696, 207] width 115 height 21
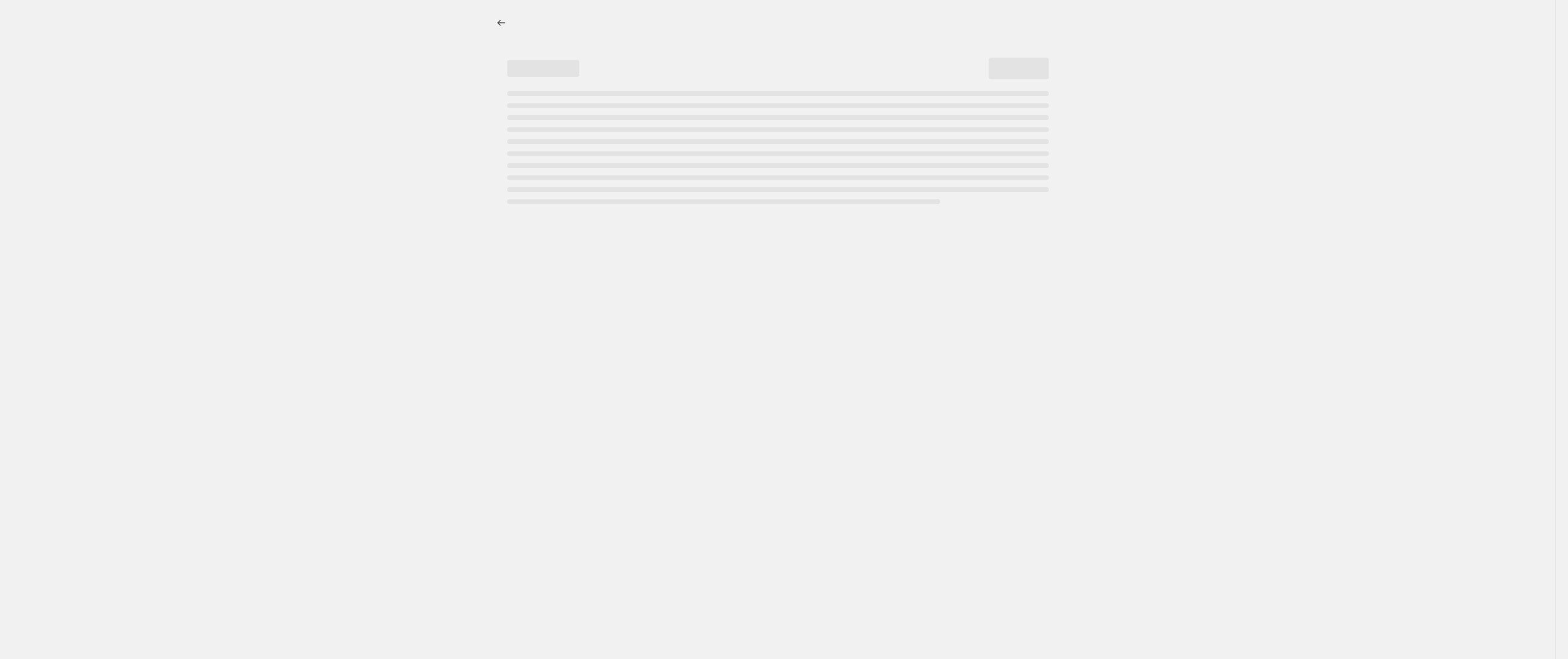
select select "percentage"
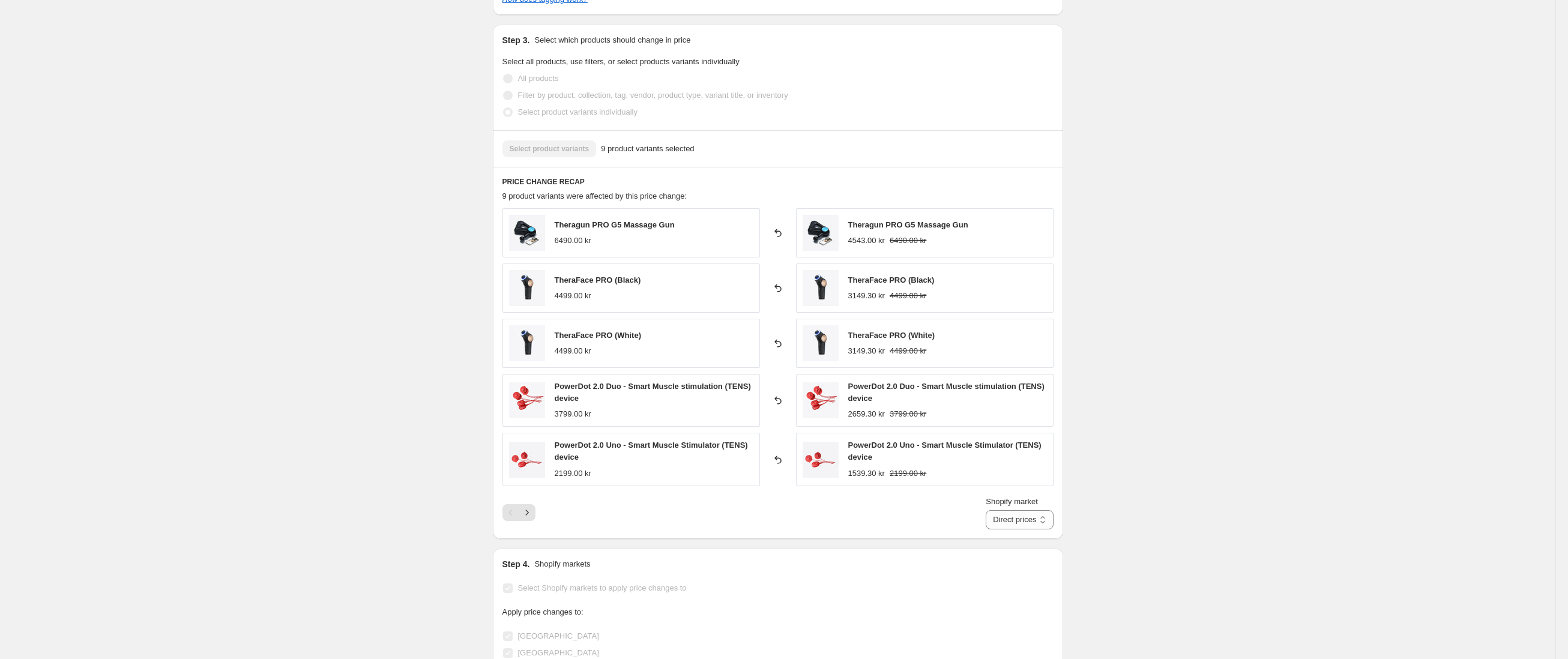
scroll to position [752, 0]
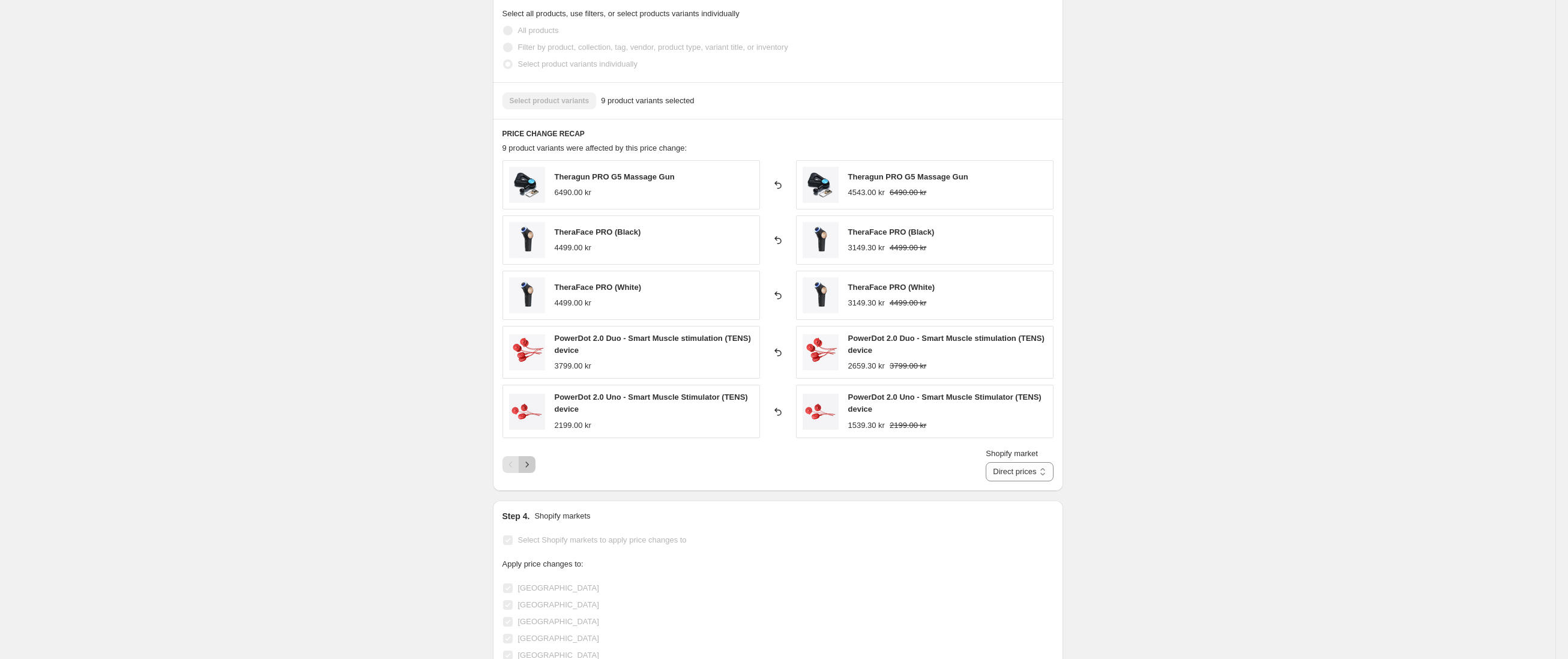
click at [533, 459] on icon "Next" at bounding box center [528, 465] width 12 height 12
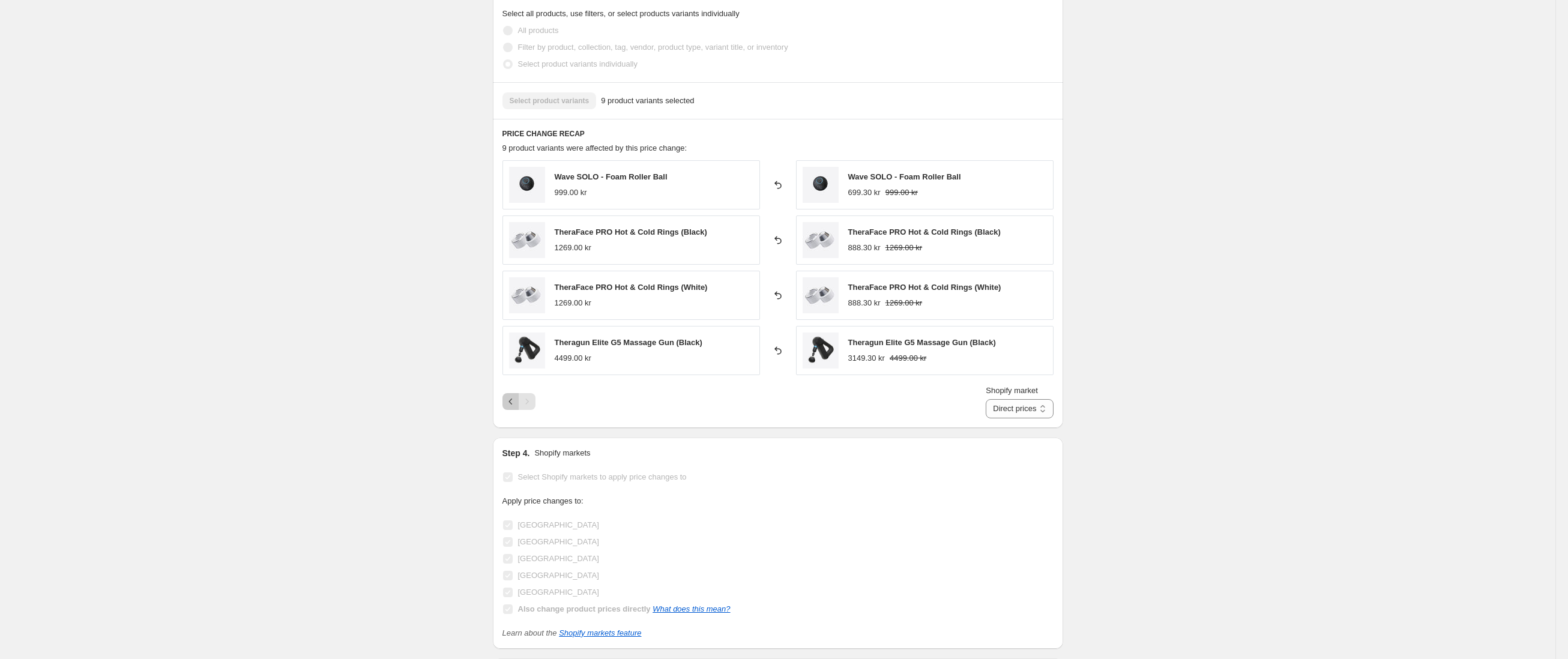
click at [516, 396] on icon "Previous" at bounding box center [511, 402] width 12 height 12
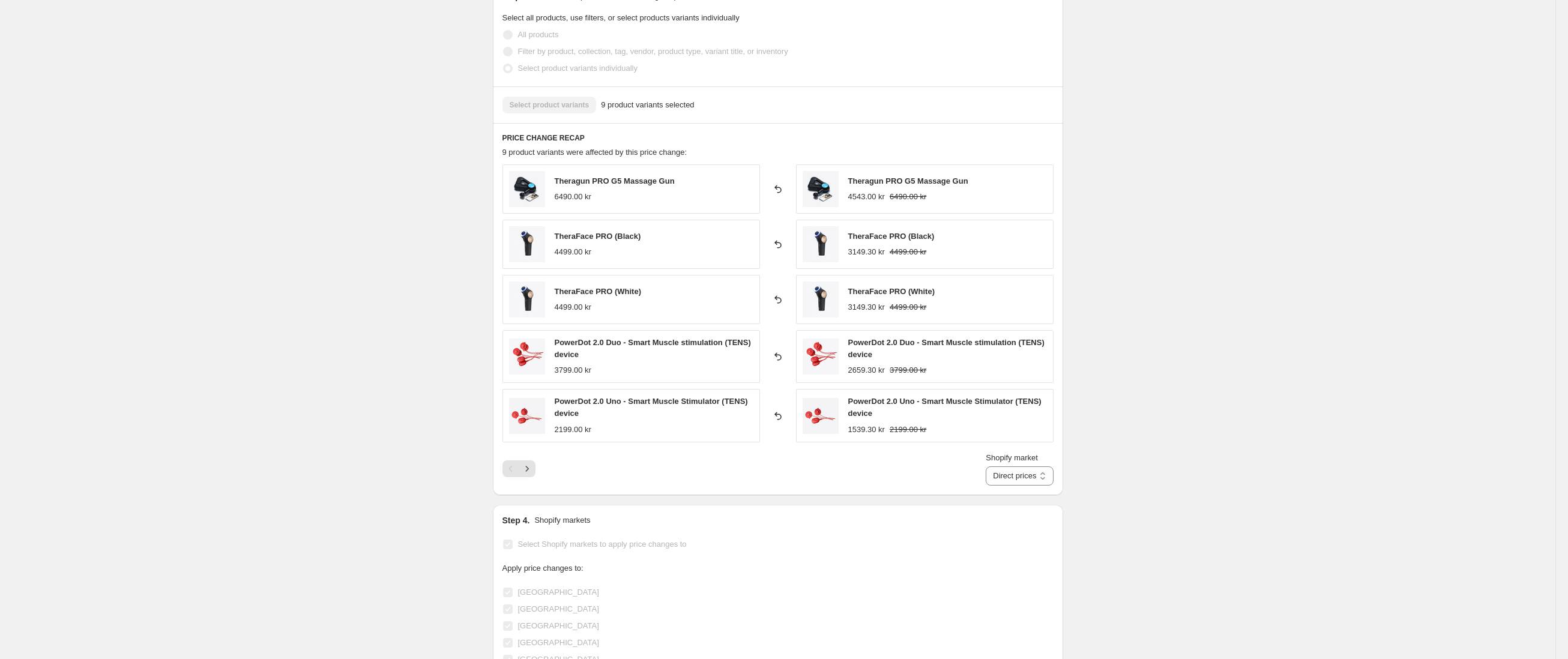
scroll to position [0, 0]
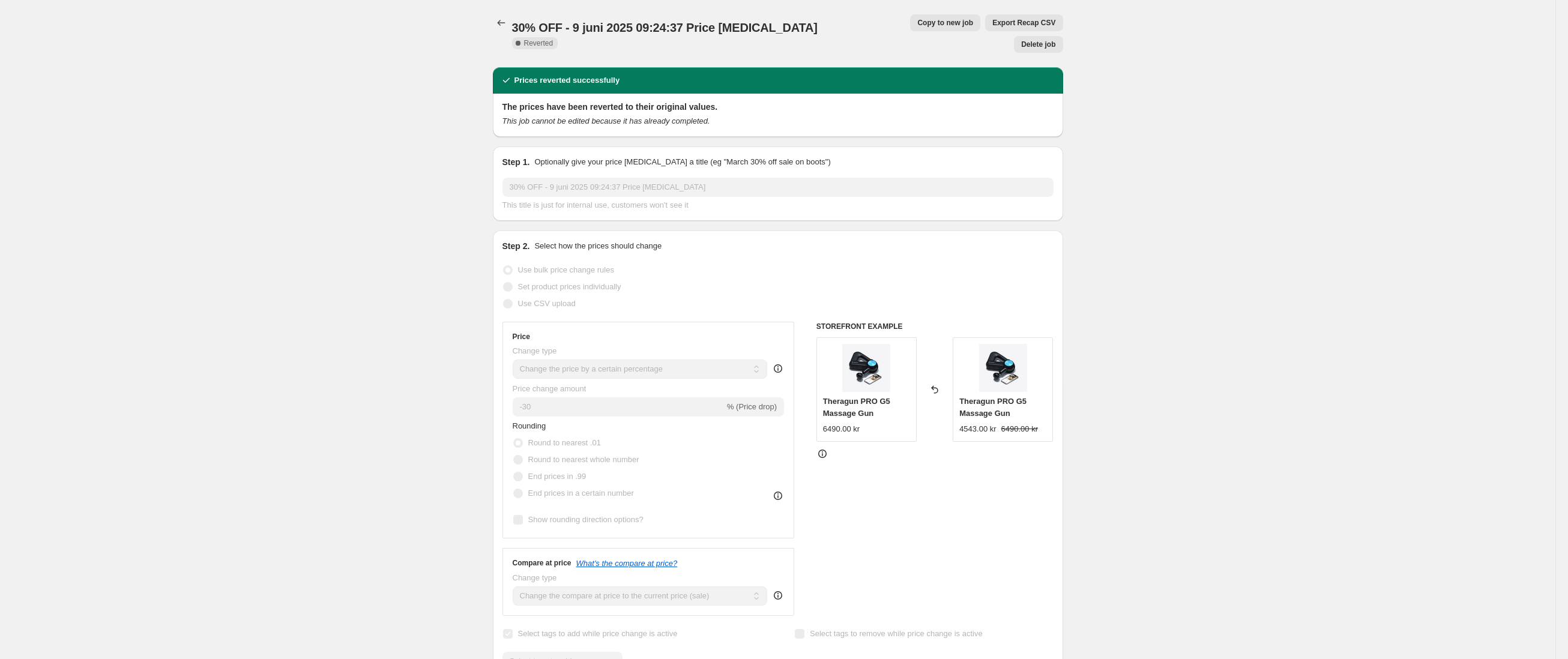
click at [918, 22] on span "Copy to new job" at bounding box center [945, 23] width 56 height 10
select select "percentage"
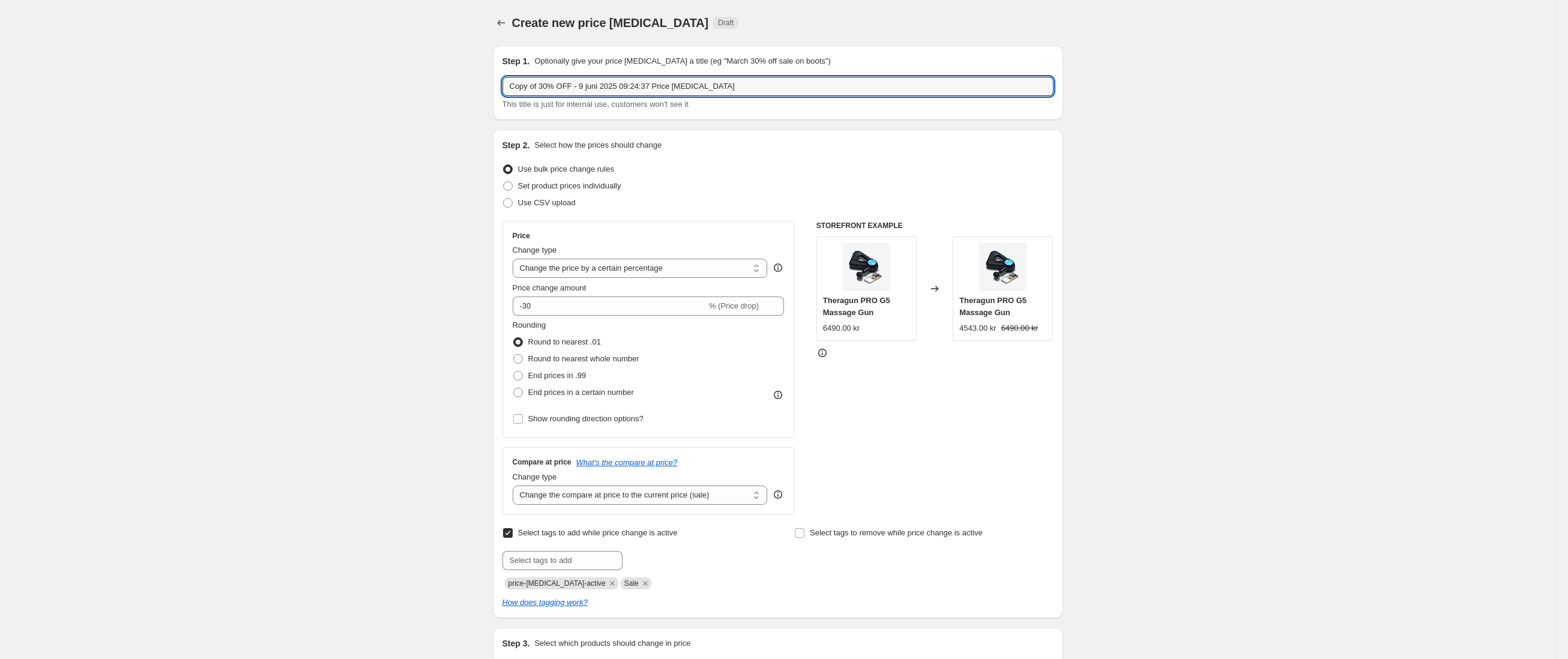
drag, startPoint x: 547, startPoint y: 87, endPoint x: 427, endPoint y: 83, distance: 120.1
click at [566, 89] on input "30% OFF - 9 juni 2025 09:24:37 Price [MEDICAL_DATA]" at bounding box center [778, 86] width 551 height 19
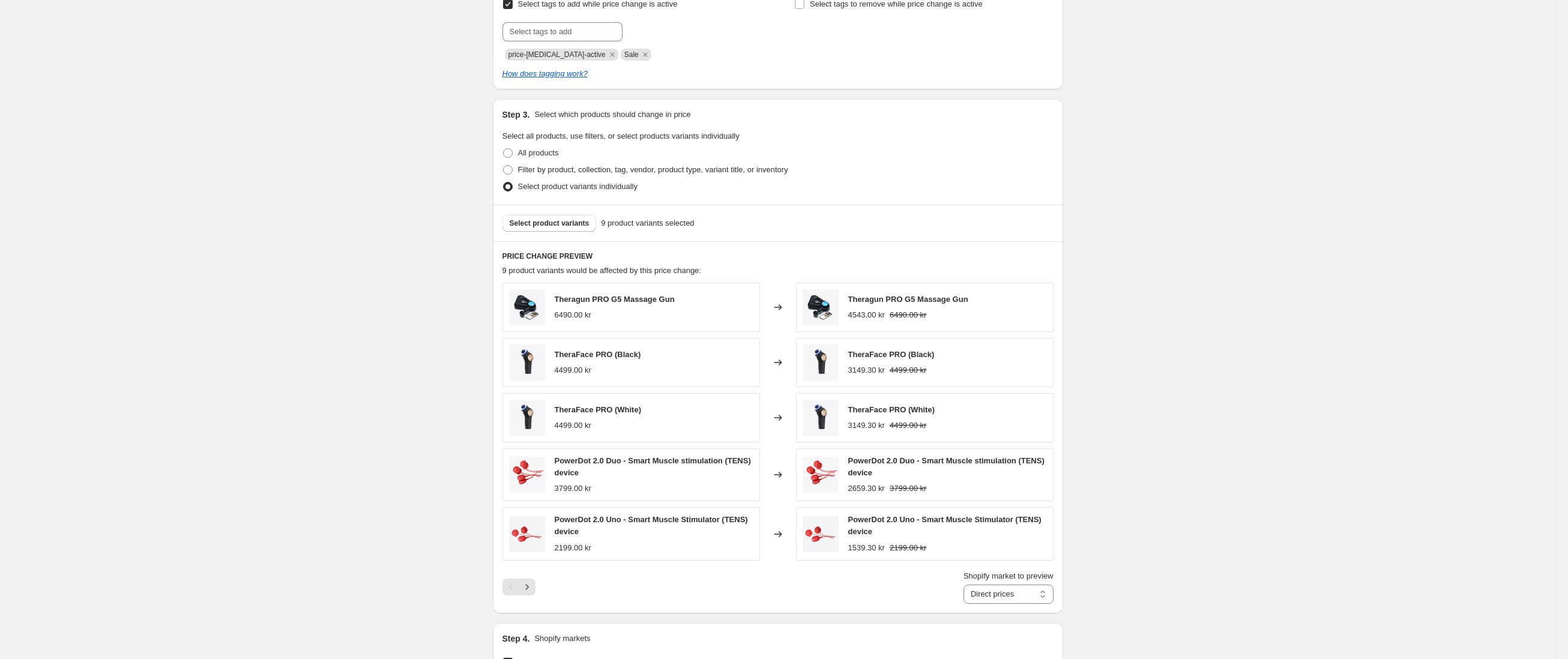
scroll to position [530, 0]
type input "30% OFF - 18 aug 2025 09:24:37 Price change job"
click at [526, 583] on button "Next" at bounding box center [527, 586] width 17 height 17
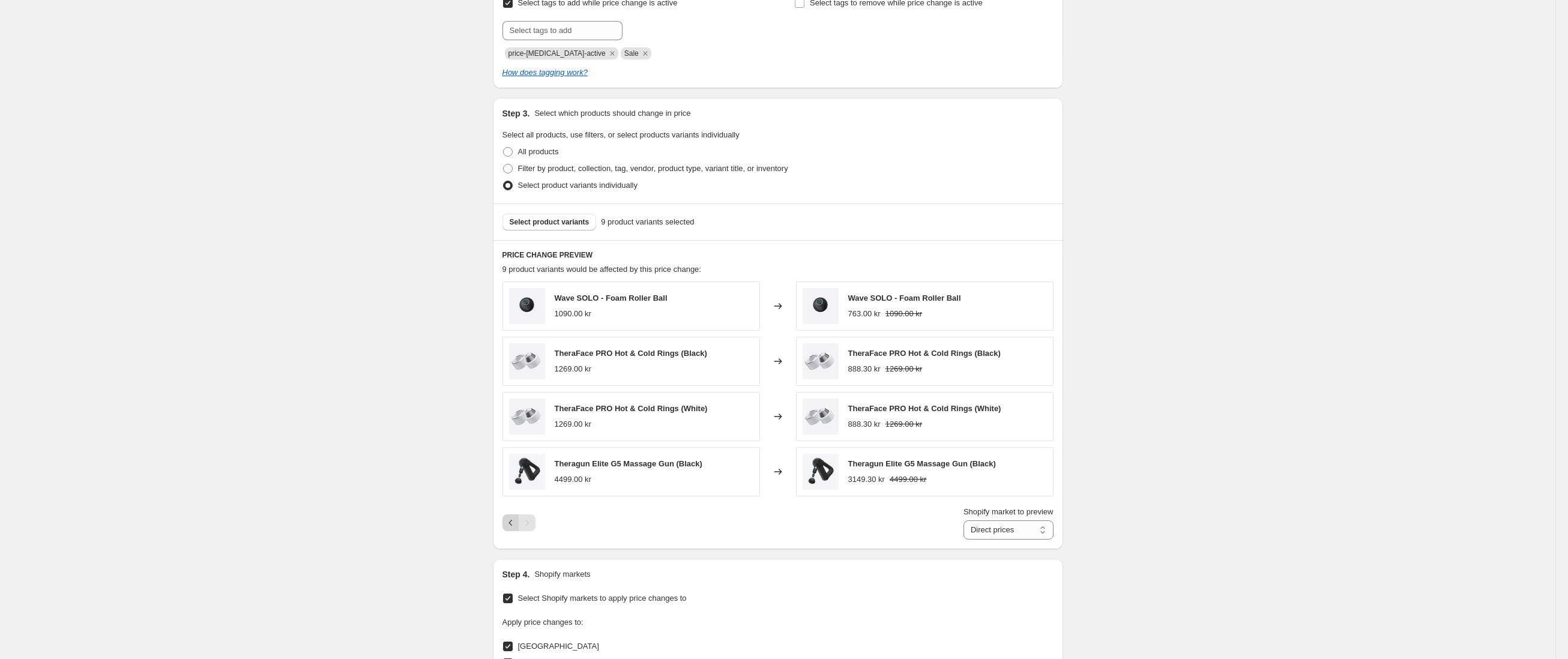
click at [513, 522] on icon "Previous" at bounding box center [511, 523] width 12 height 12
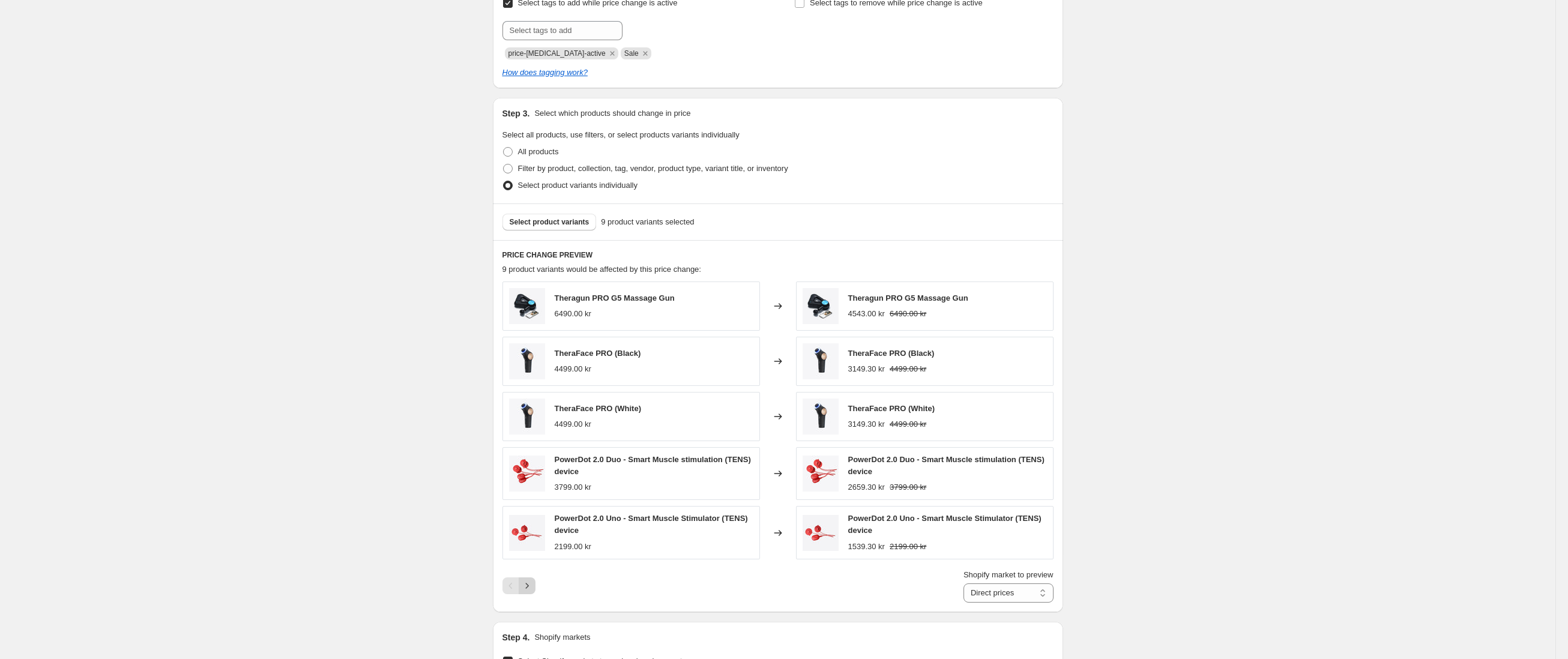
click at [528, 586] on icon "Next" at bounding box center [527, 586] width 3 height 5
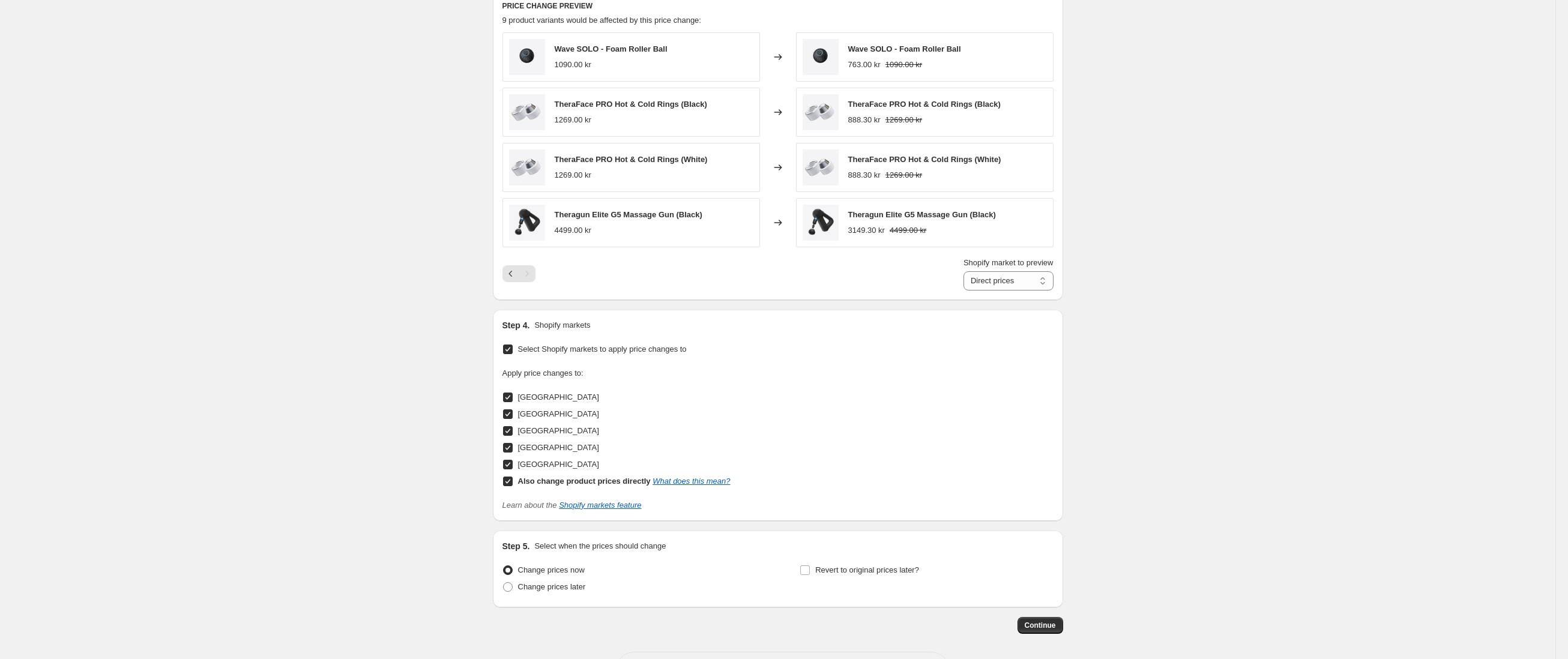
scroll to position [806, 0]
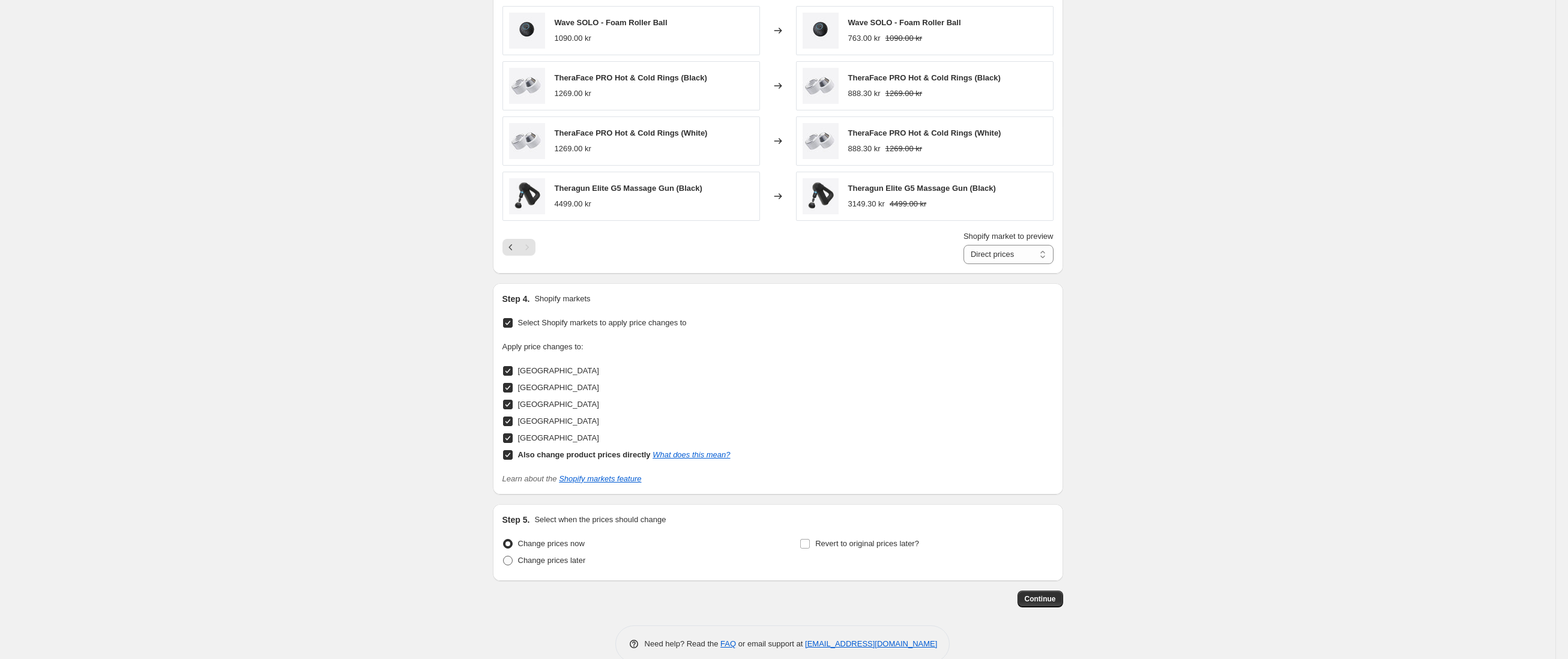
click at [580, 555] on span "Change prices later" at bounding box center [552, 561] width 68 height 12
click at [504, 556] on input "Change prices later" at bounding box center [503, 556] width 1 height 1
radio input "true"
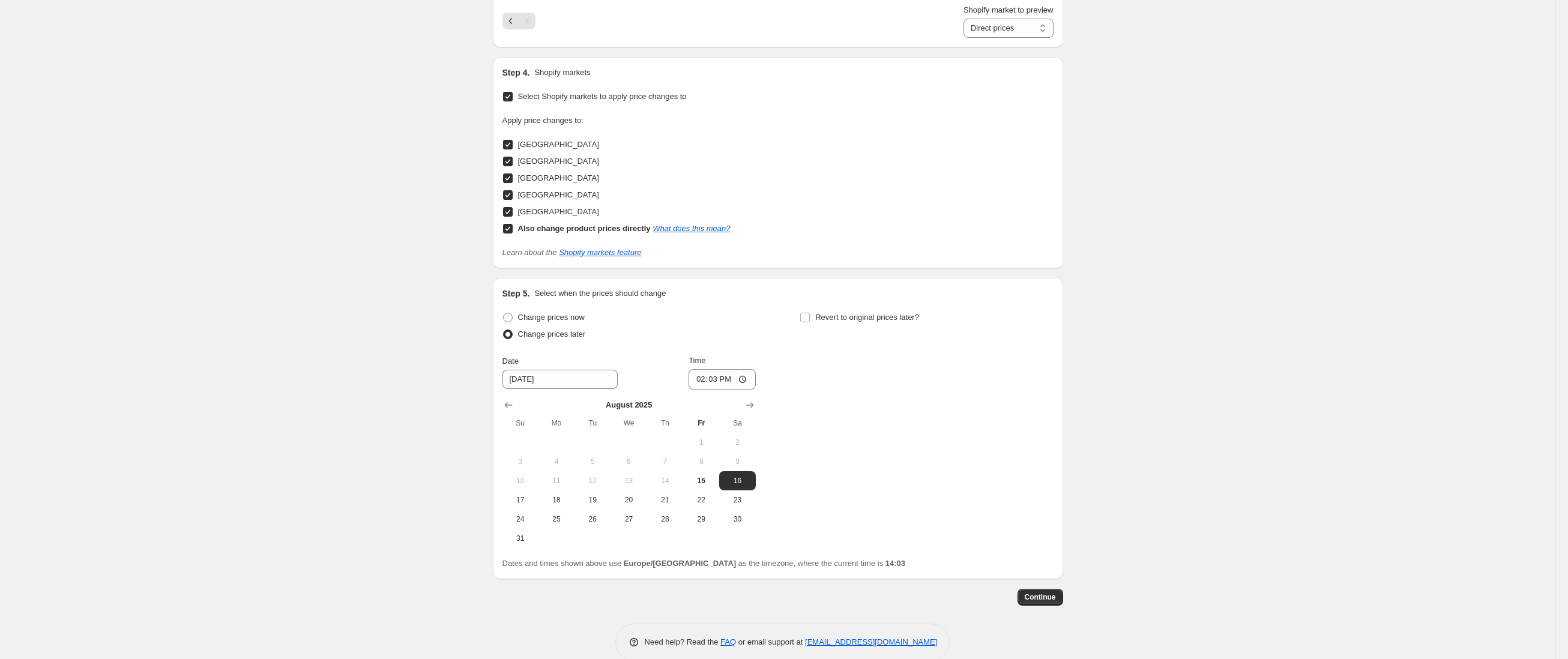
scroll to position [1048, 0]
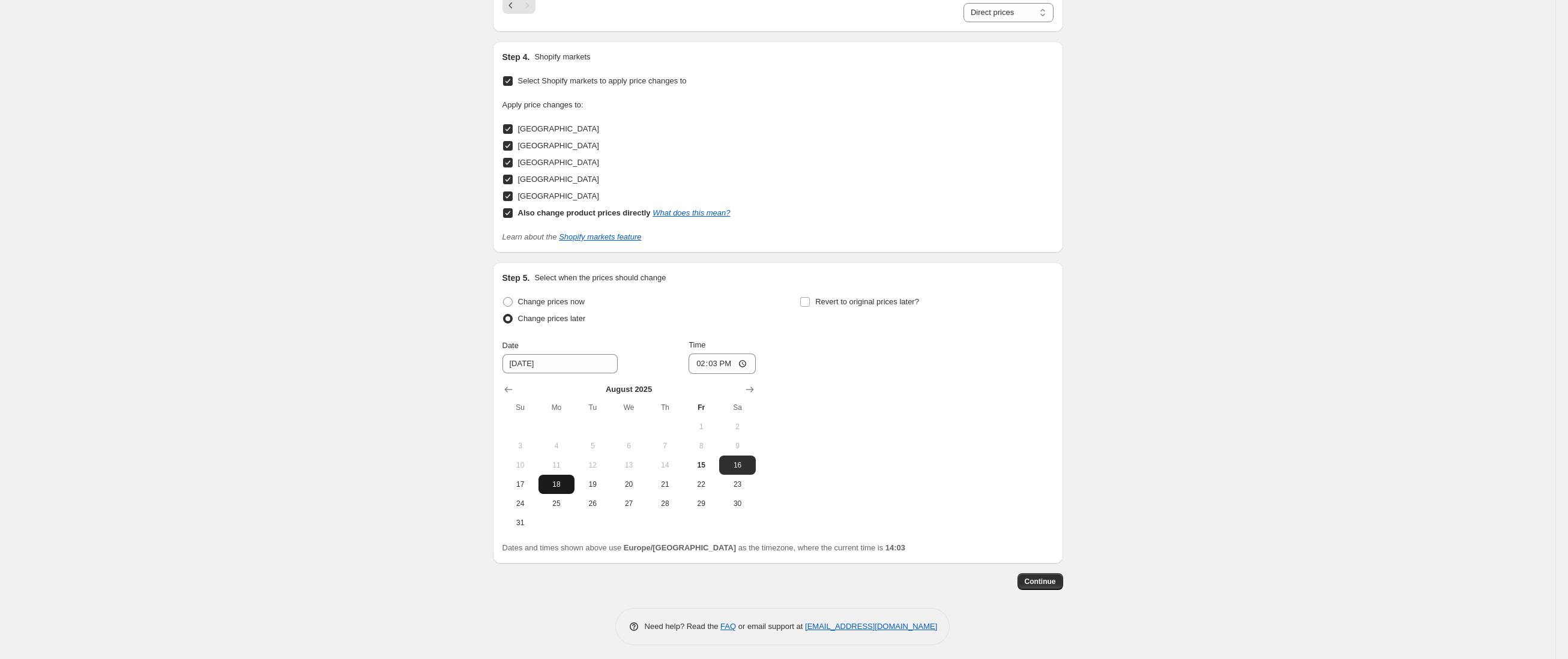
click at [563, 491] on button "18" at bounding box center [556, 484] width 36 height 19
type input "[DATE]"
click at [715, 363] on input "14:03" at bounding box center [722, 363] width 67 height 21
click at [565, 479] on button "18" at bounding box center [556, 484] width 36 height 19
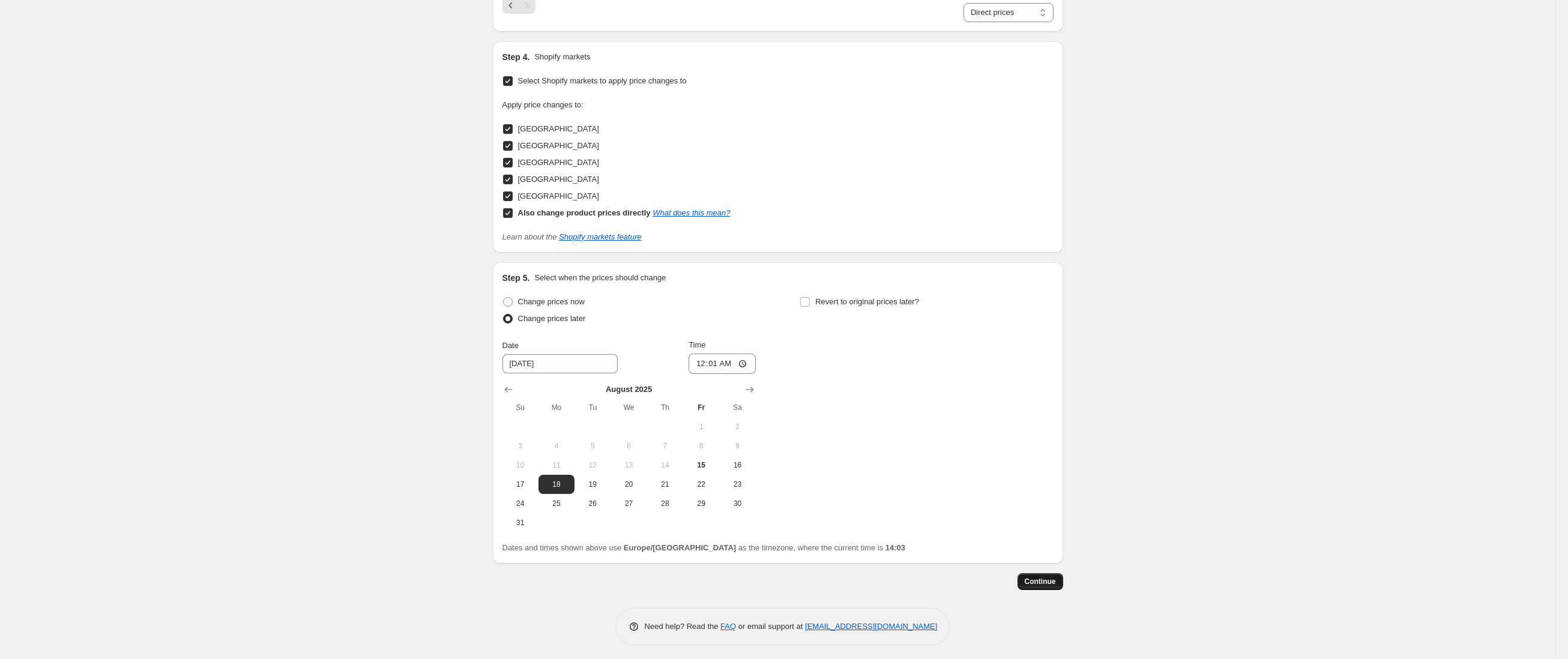
click at [1034, 580] on span "Continue" at bounding box center [1040, 582] width 31 height 10
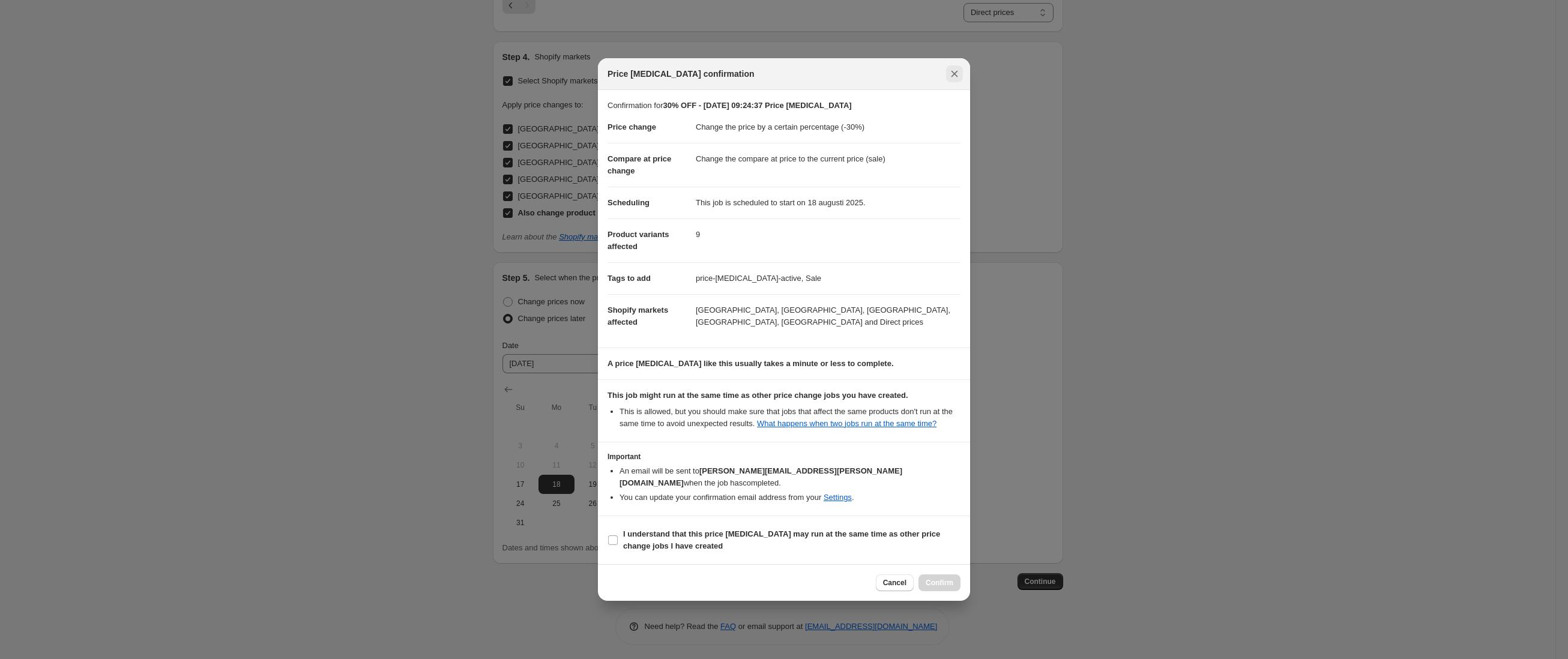
click at [950, 78] on icon "Close" at bounding box center [955, 74] width 12 height 12
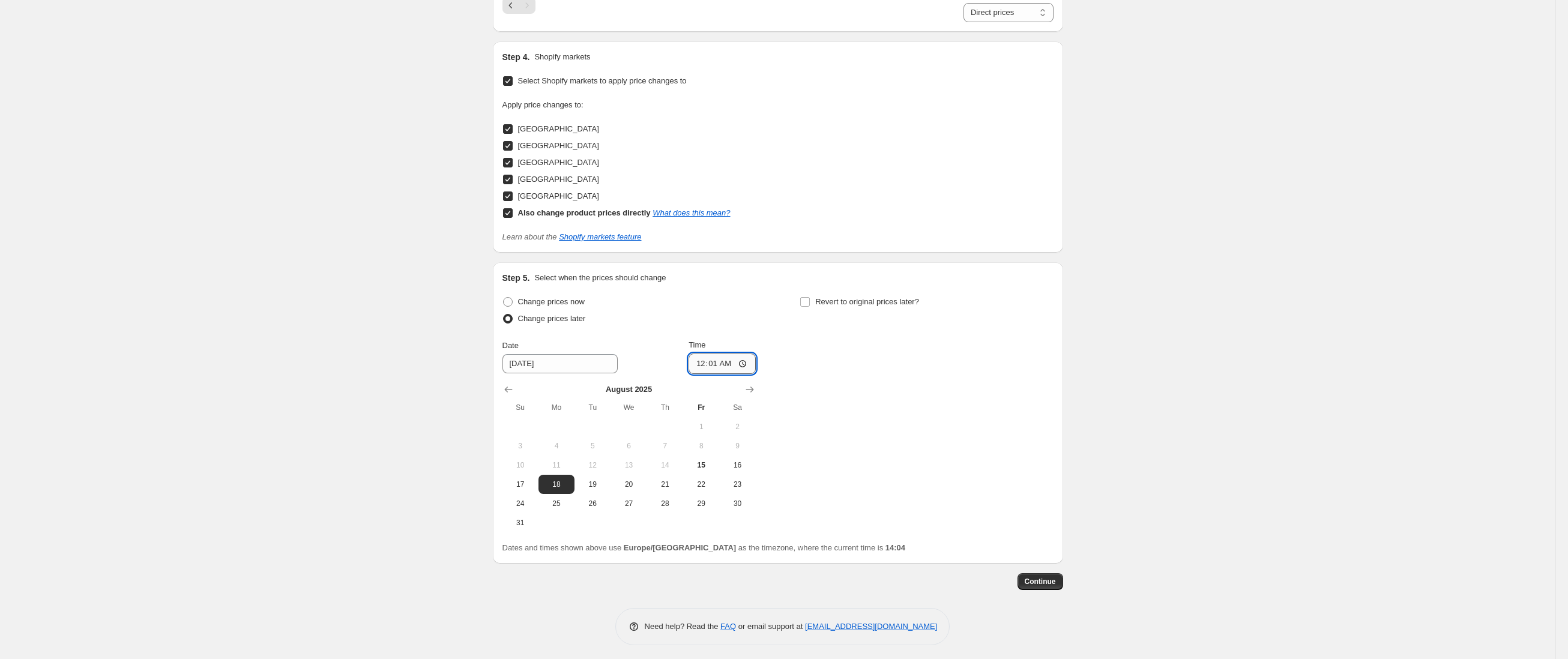
click at [735, 363] on input "00:01" at bounding box center [722, 363] width 67 height 21
click at [736, 367] on input "00:01" at bounding box center [722, 363] width 67 height 21
type input "00:03"
click at [1045, 584] on span "Continue" at bounding box center [1040, 582] width 31 height 10
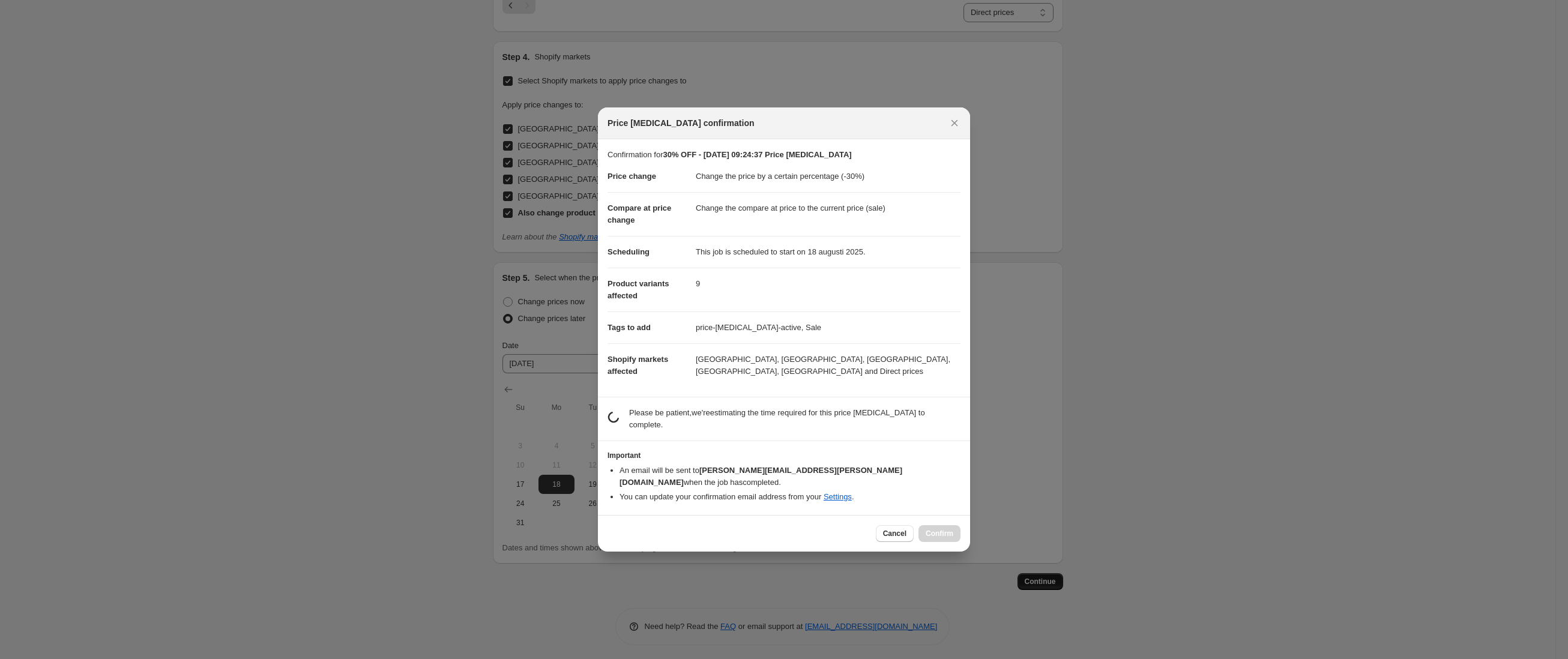
scroll to position [0, 0]
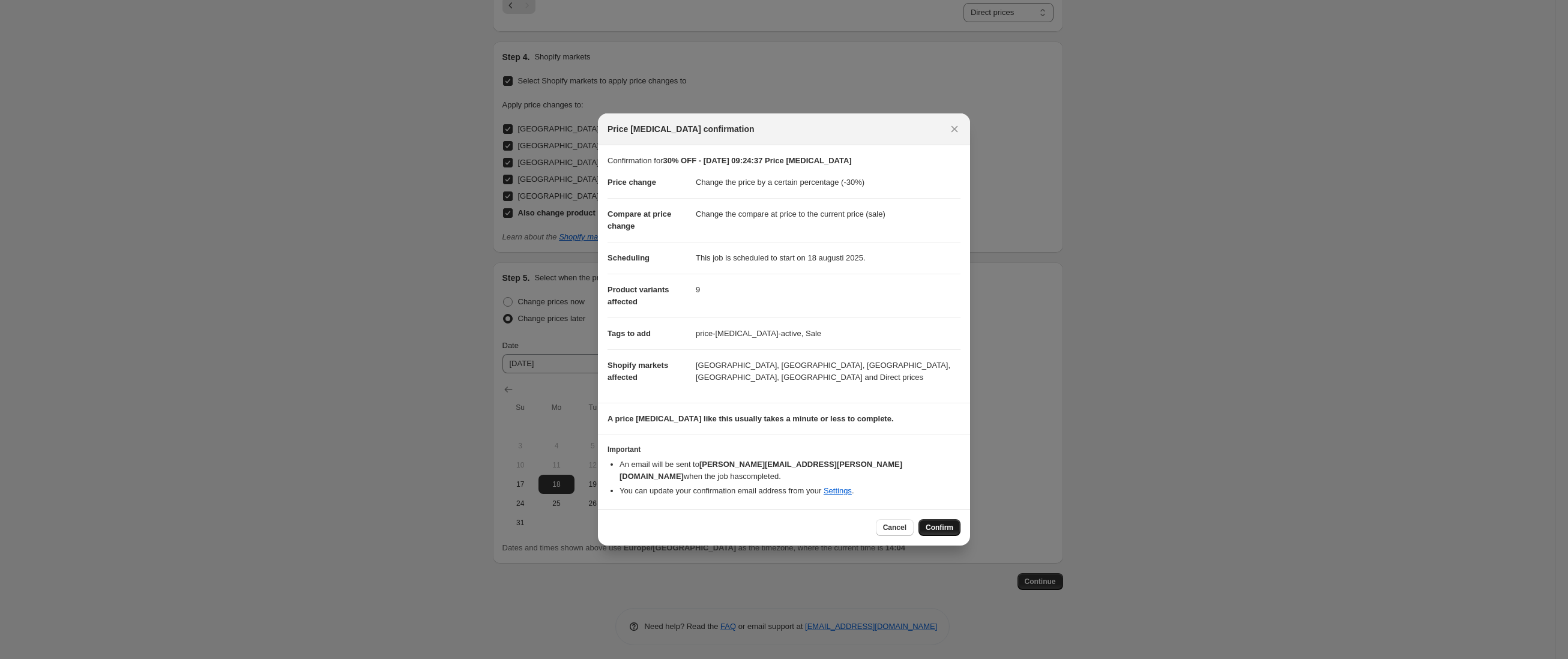
click at [939, 519] on button "Confirm" at bounding box center [939, 528] width 42 height 17
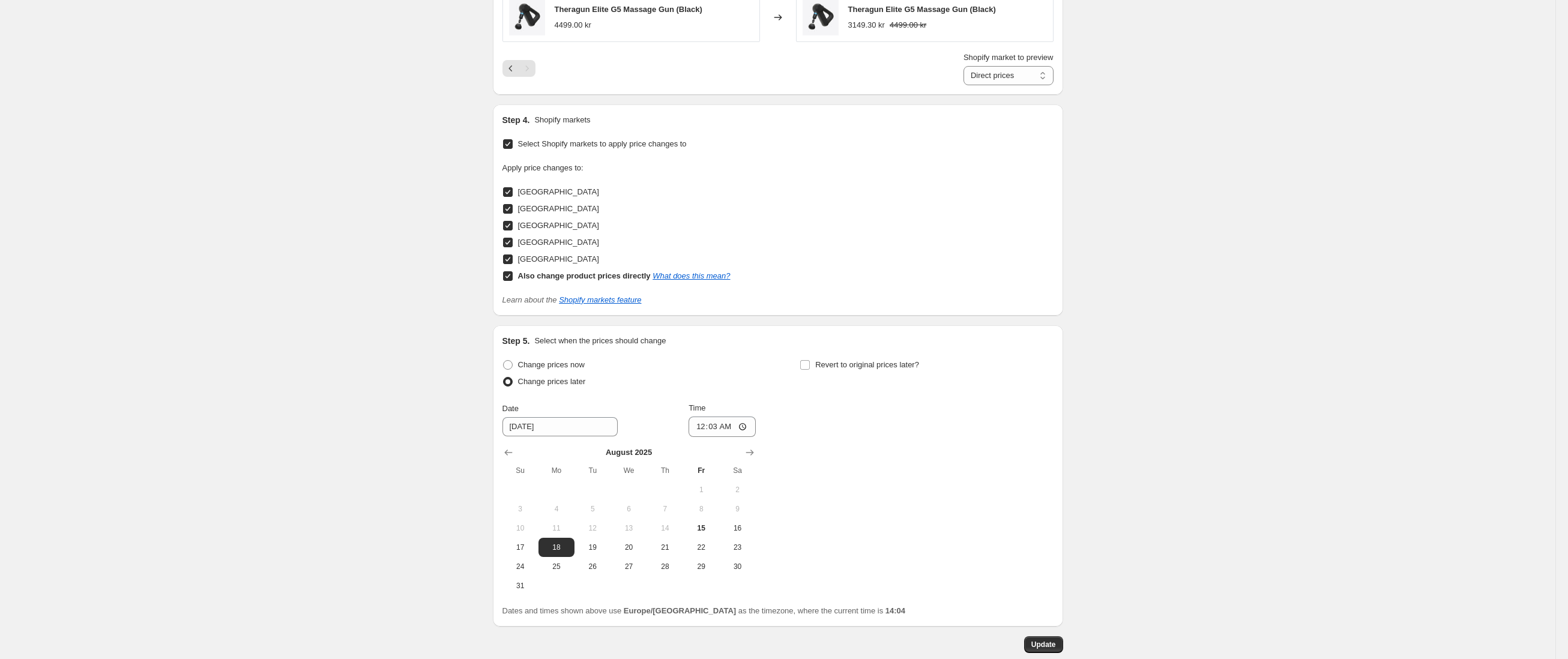
scroll to position [1100, 0]
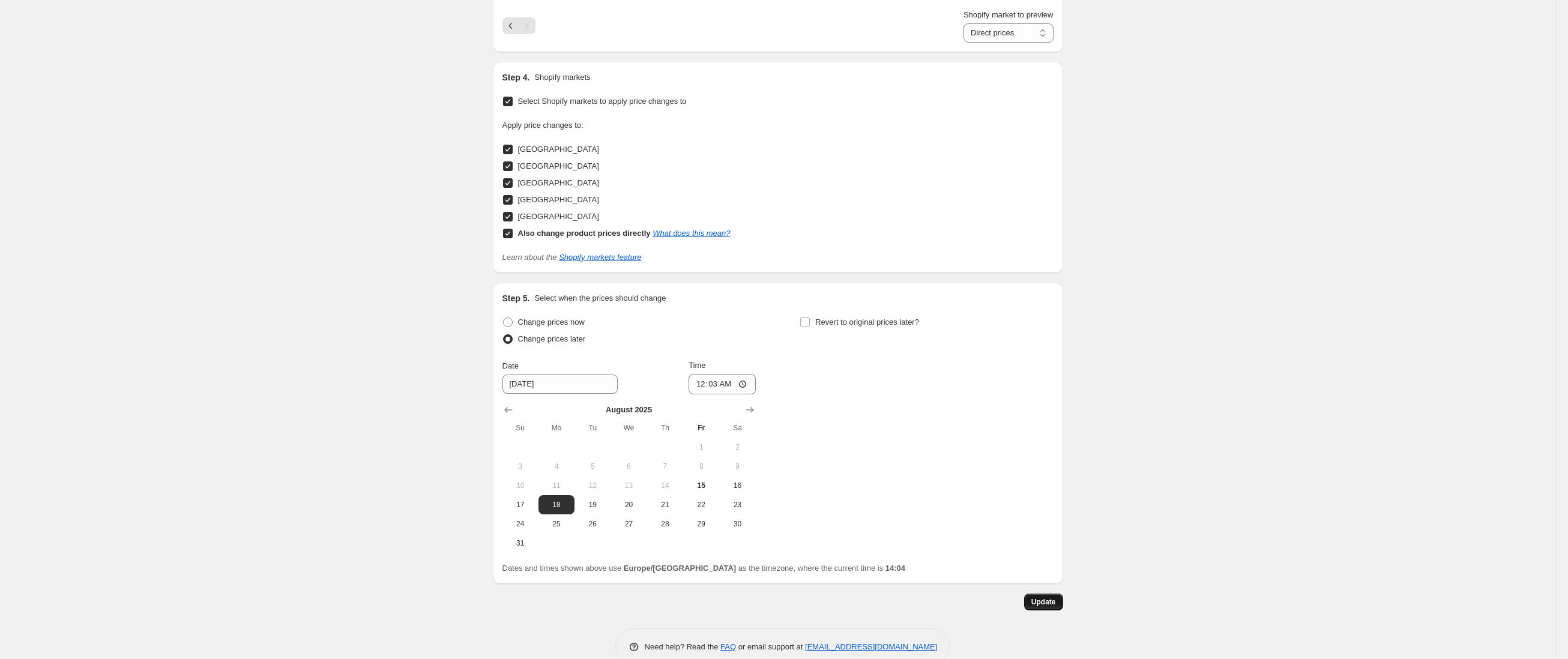
click at [1056, 597] on span "Update" at bounding box center [1044, 602] width 24 height 10
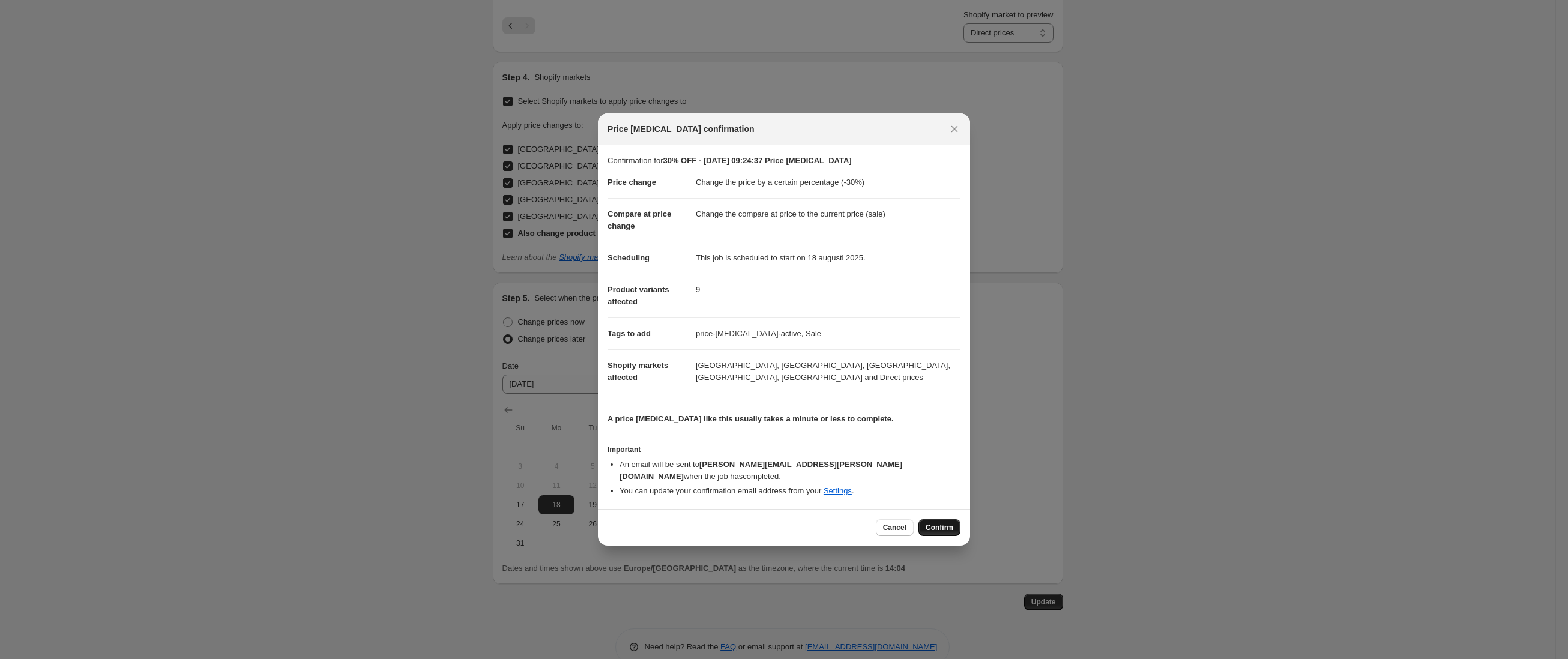
click at [947, 523] on span "Confirm" at bounding box center [940, 528] width 27 height 10
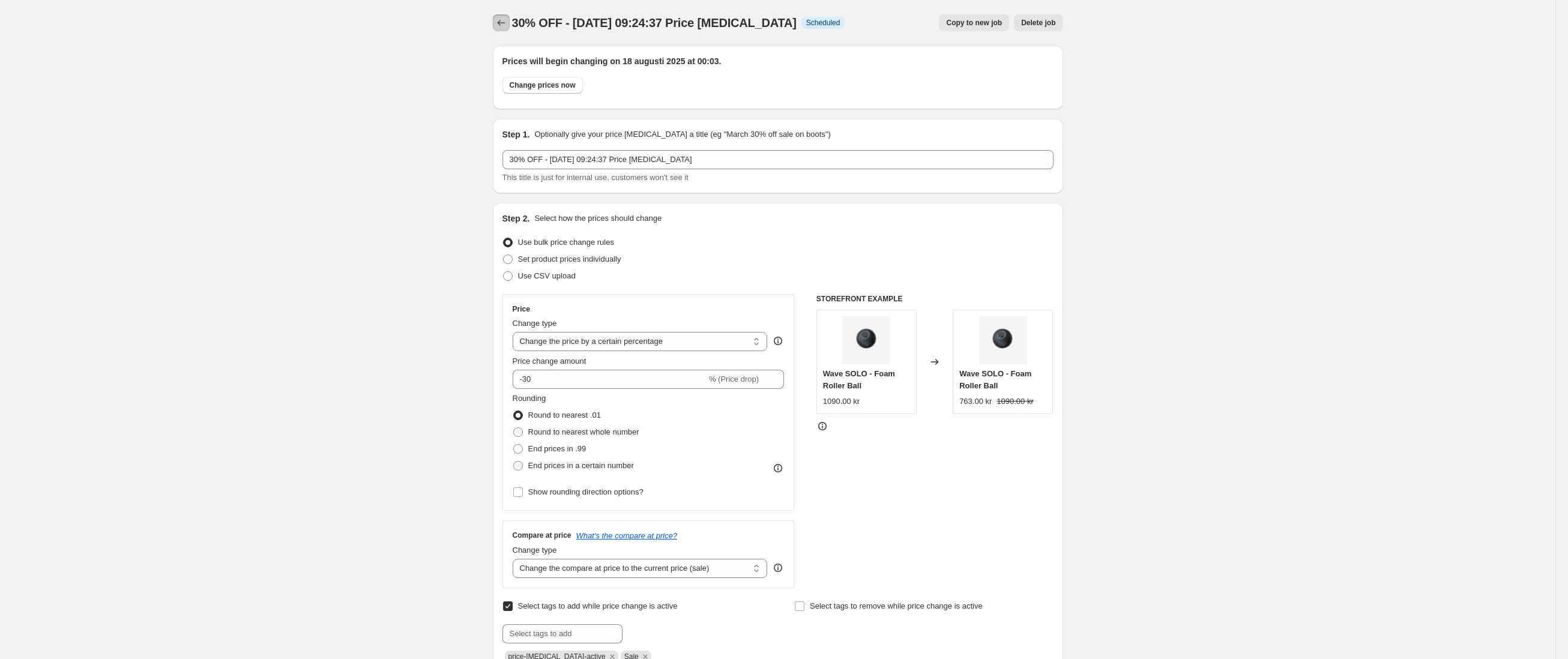
click at [500, 23] on icon "Price change jobs" at bounding box center [502, 23] width 12 height 12
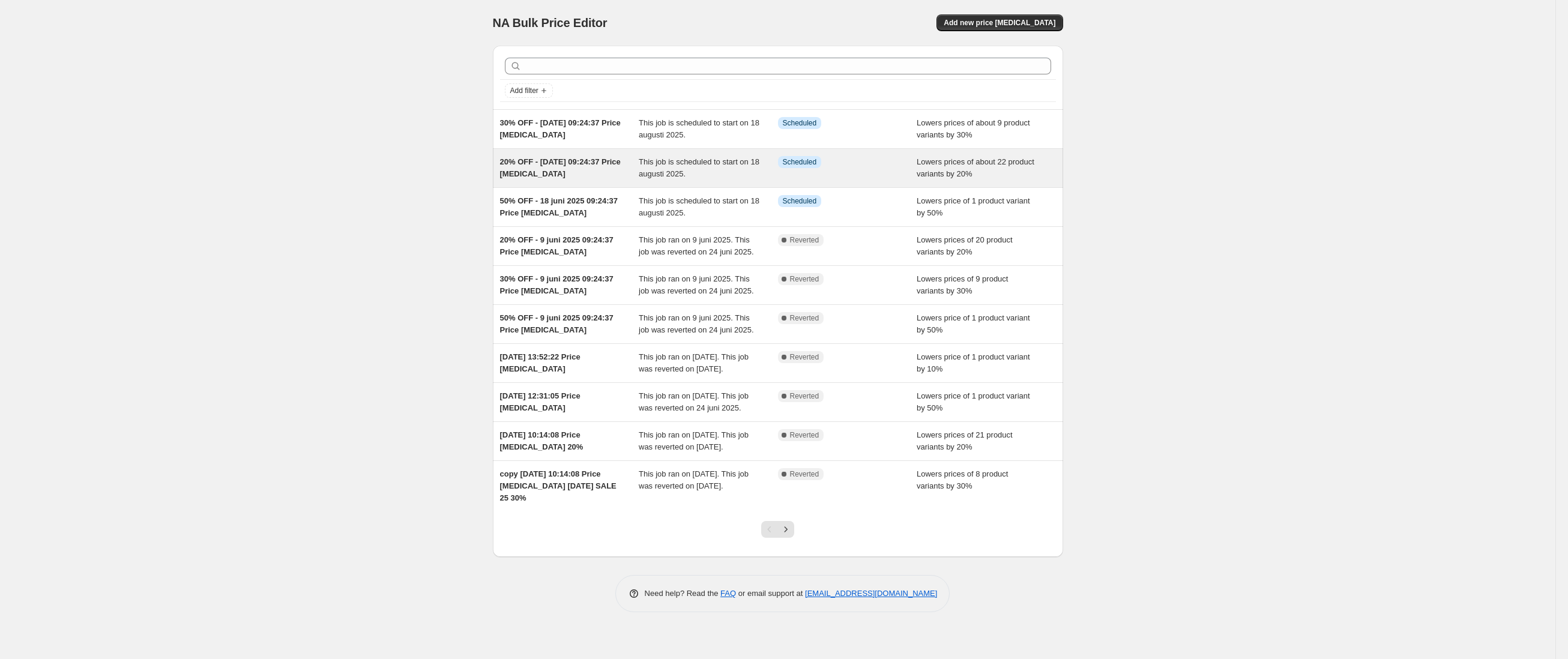
click at [659, 156] on div "This job is scheduled to start on 18 augusti 2025." at bounding box center [708, 167] width 139 height 24
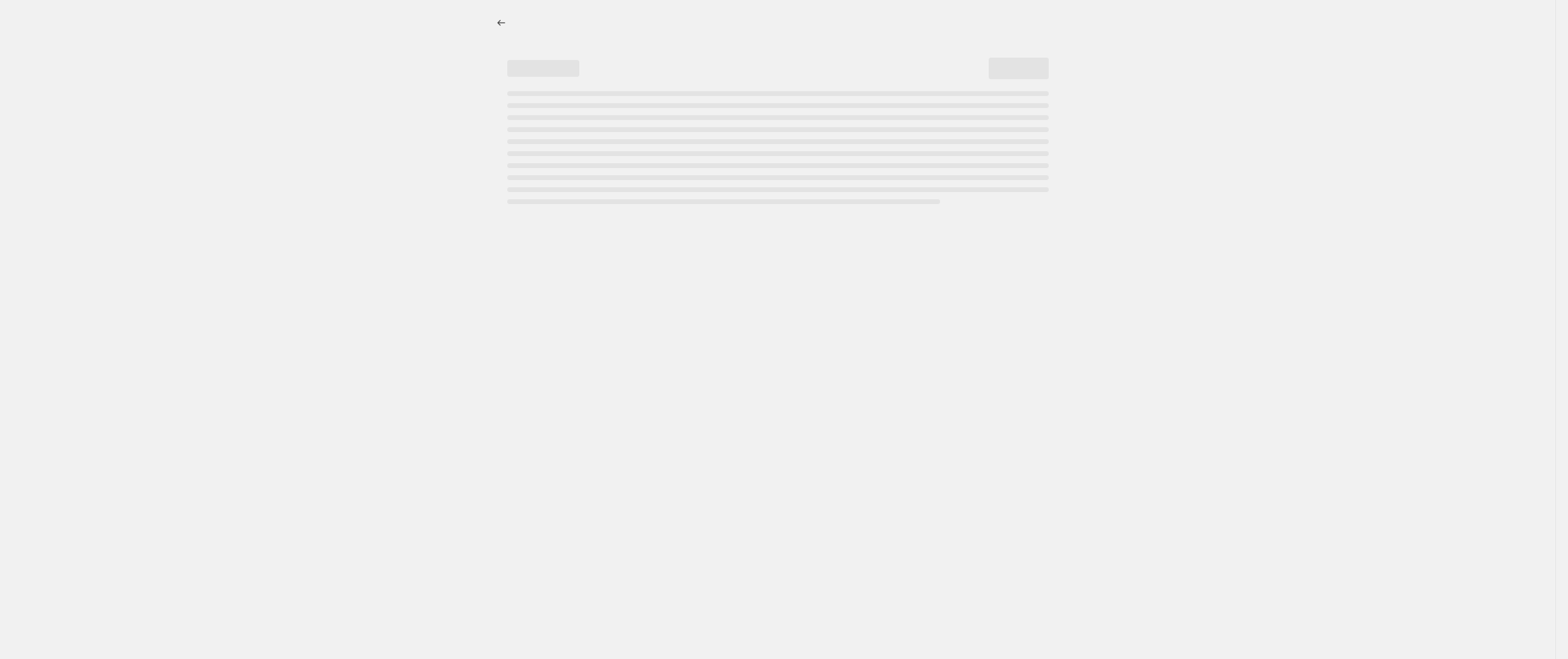
select select "percentage"
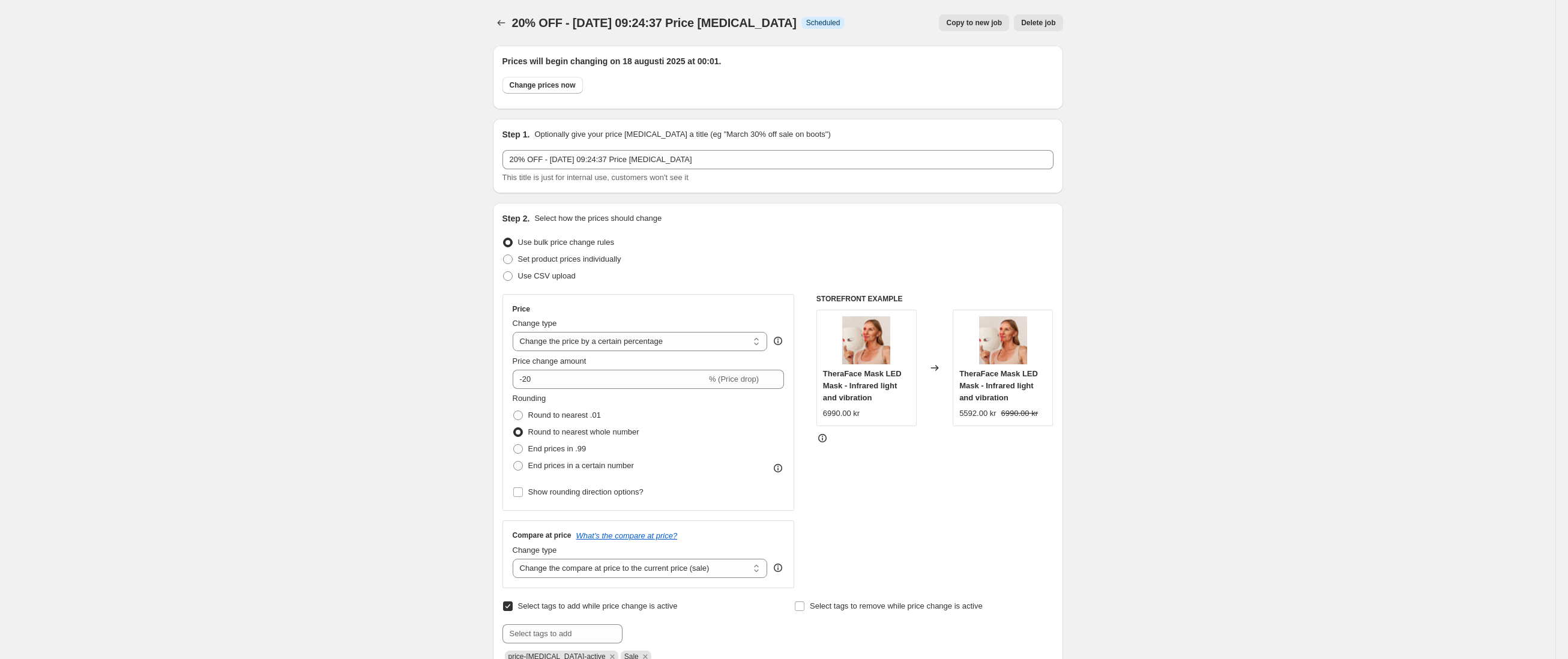
scroll to position [1184, 0]
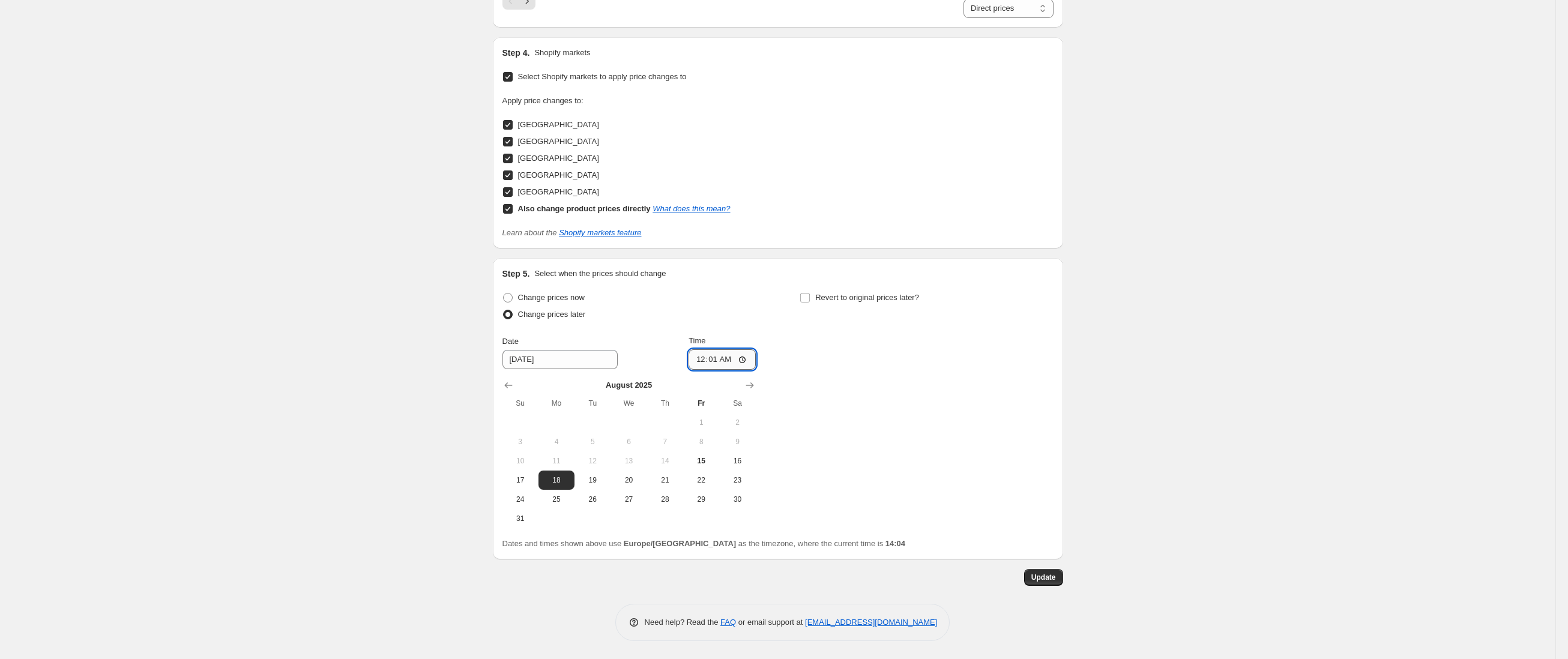
click at [723, 358] on input "00:01" at bounding box center [722, 360] width 67 height 21
click at [735, 360] on input "00:01" at bounding box center [722, 360] width 67 height 21
type input "00:02"
click at [1044, 572] on button "Update" at bounding box center [1044, 578] width 39 height 17
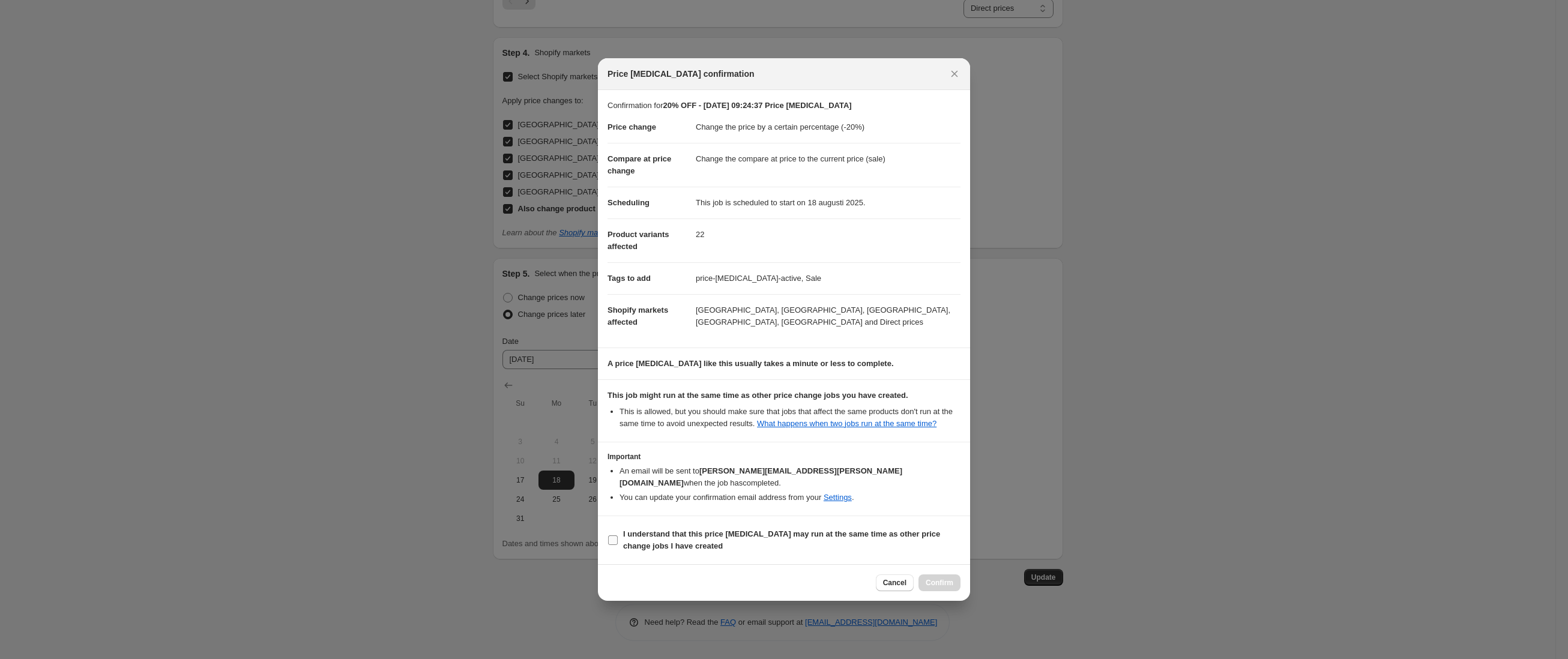
click at [901, 545] on span "I understand that this price [MEDICAL_DATA] may run at the same time as other p…" at bounding box center [792, 540] width 337 height 24
click at [618, 545] on input "I understand that this price [MEDICAL_DATA] may run at the same time as other p…" at bounding box center [613, 540] width 10 height 10
checkbox input "true"
click at [900, 582] on span "Cancel" at bounding box center [895, 583] width 24 height 10
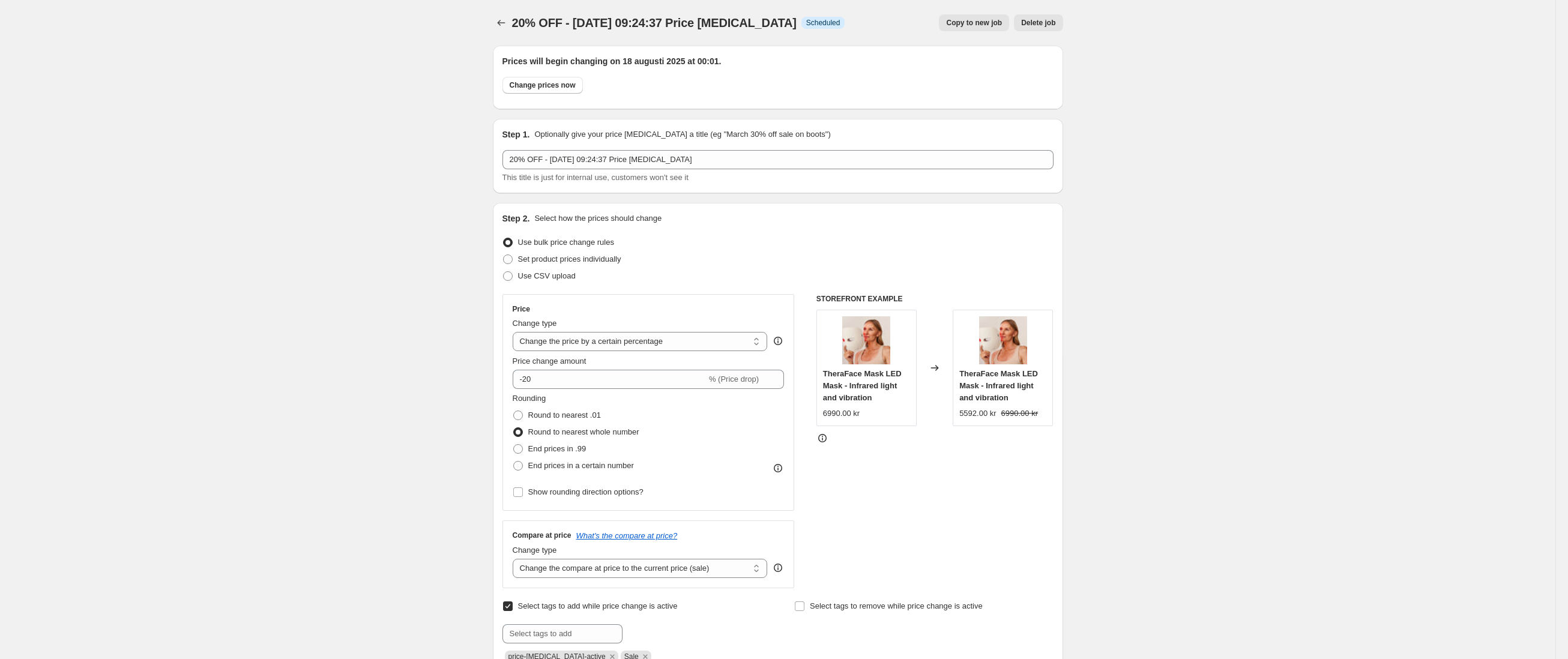
scroll to position [1184, 0]
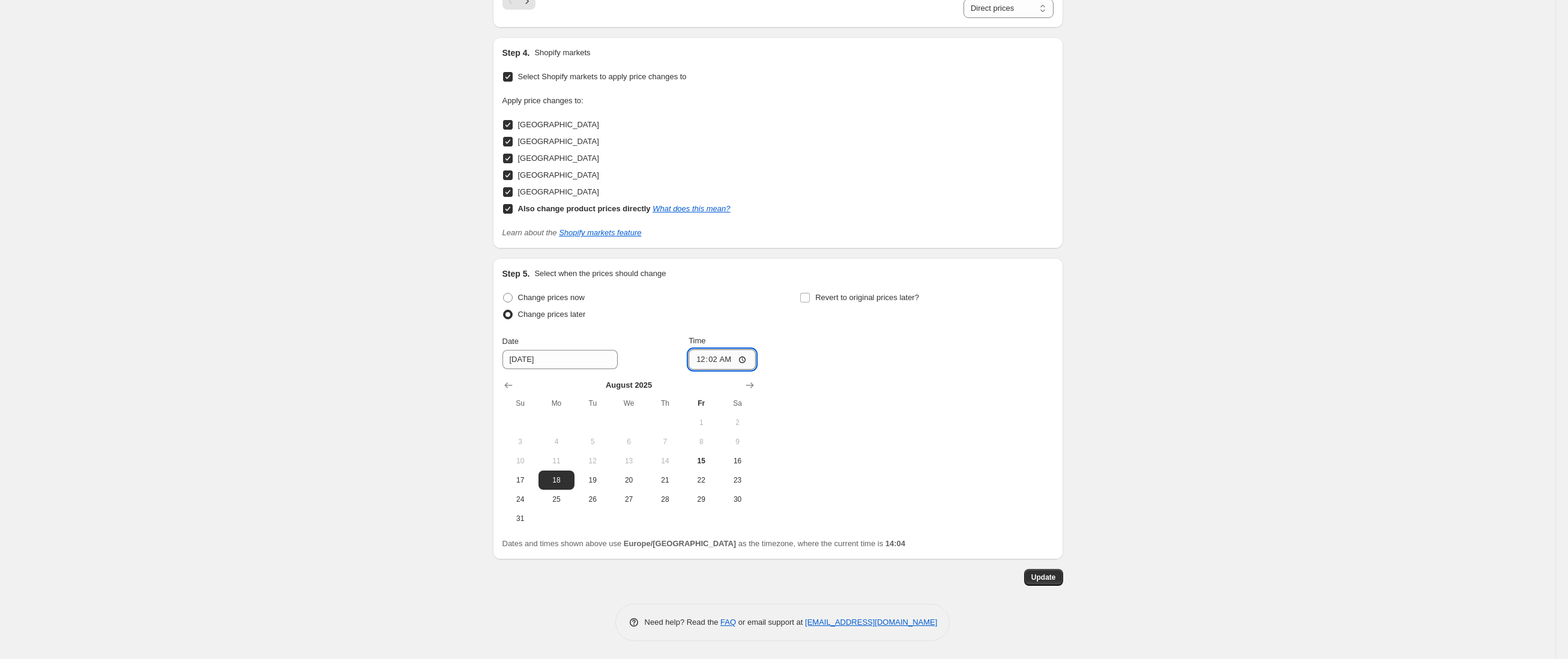
click at [737, 358] on input "00:02" at bounding box center [722, 360] width 67 height 21
click at [739, 360] on input "00:02" at bounding box center [722, 360] width 67 height 21
click at [735, 357] on input "00:02" at bounding box center [722, 360] width 67 height 21
type input "00:05"
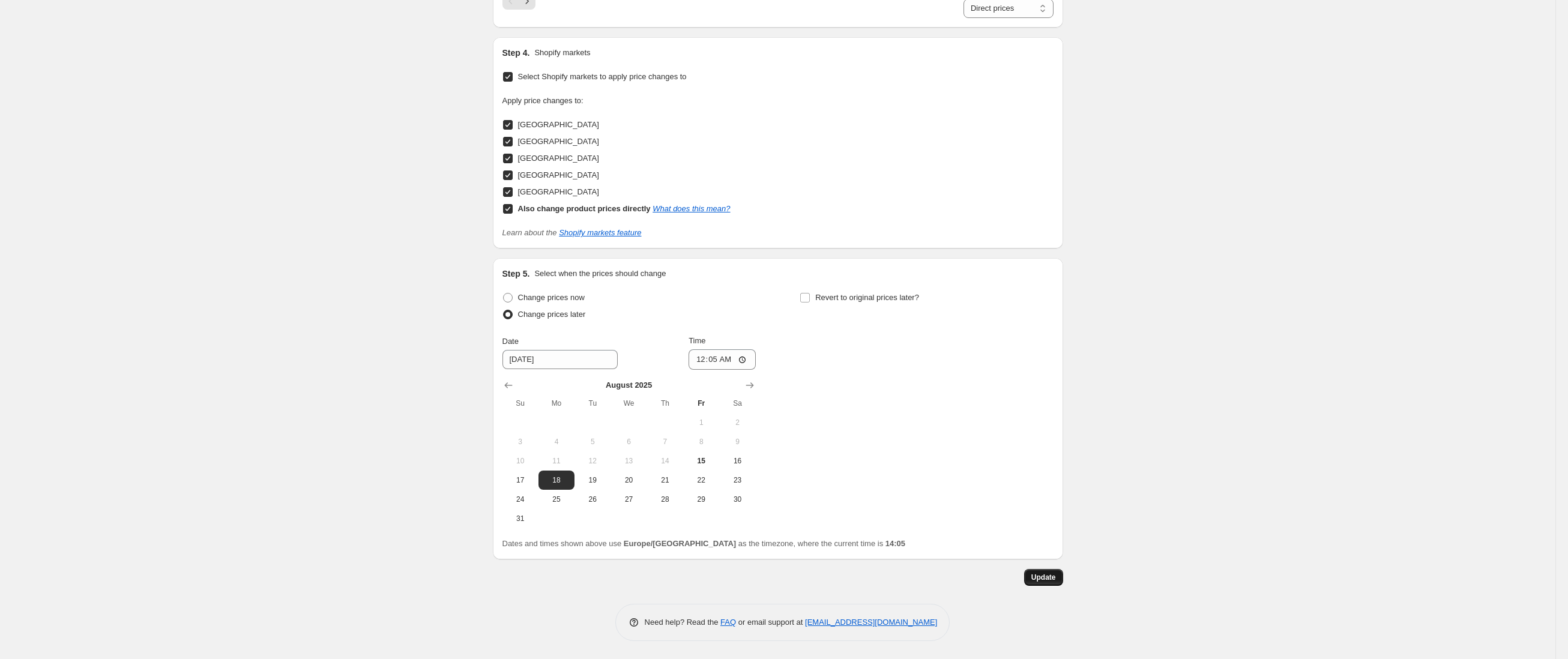
click at [1049, 573] on span "Update" at bounding box center [1044, 577] width 24 height 10
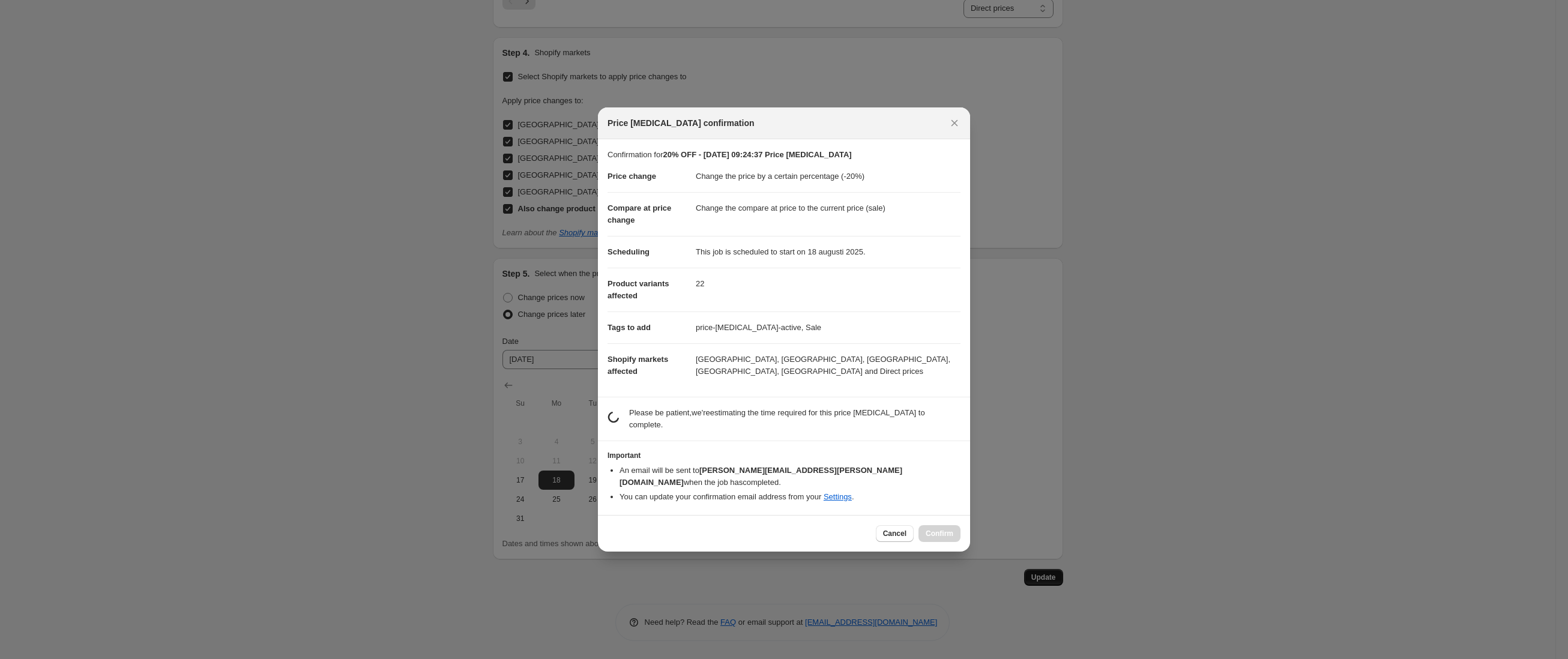
scroll to position [0, 0]
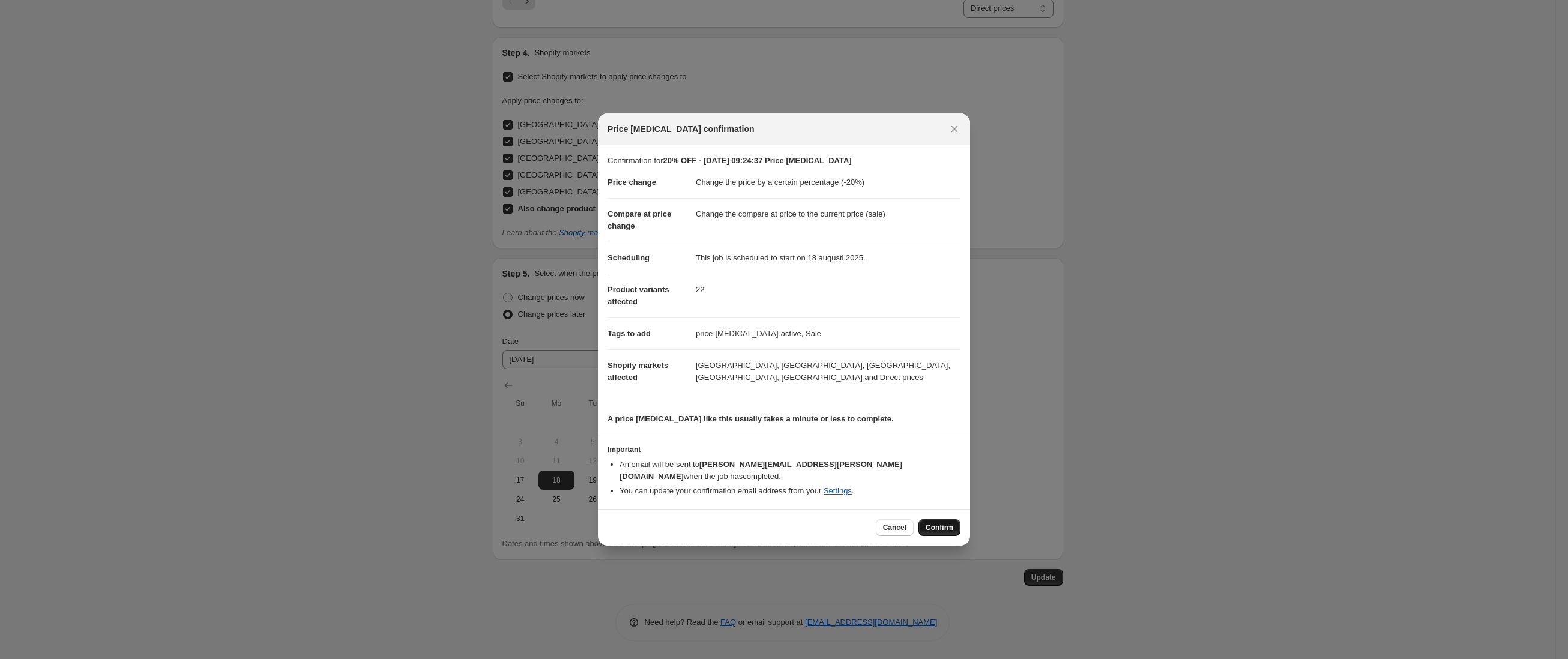
click at [950, 523] on span "Confirm" at bounding box center [940, 528] width 27 height 10
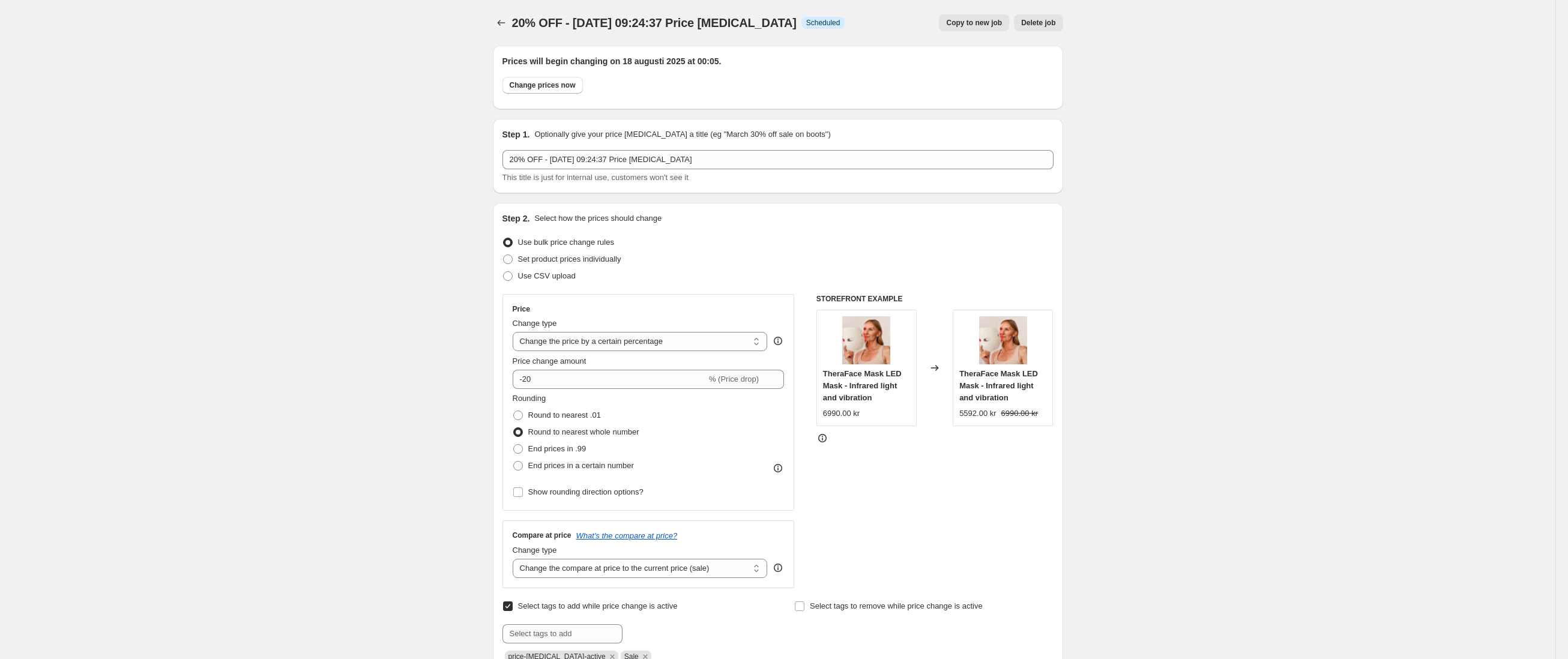
click at [512, 24] on div at bounding box center [502, 23] width 19 height 17
click at [507, 21] on icon "Price change jobs" at bounding box center [502, 23] width 12 height 12
